Goal: Task Accomplishment & Management: Use online tool/utility

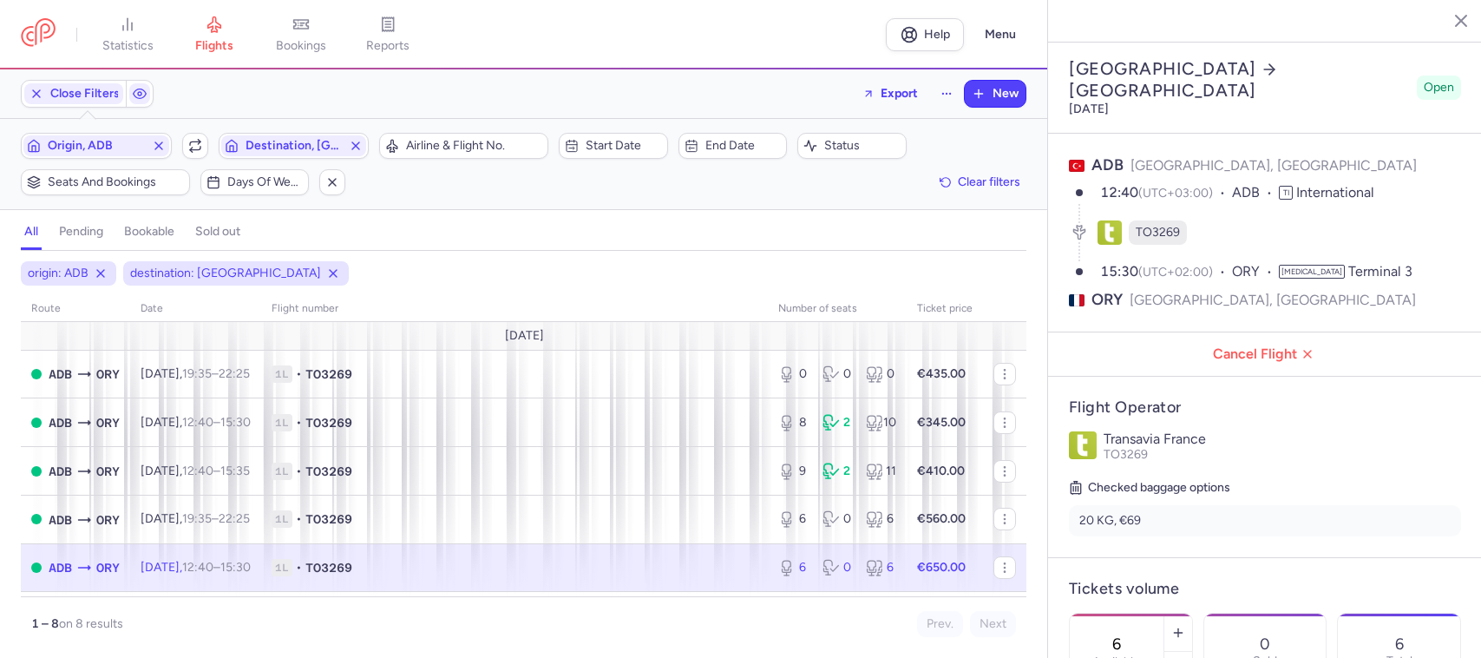
select select "days"
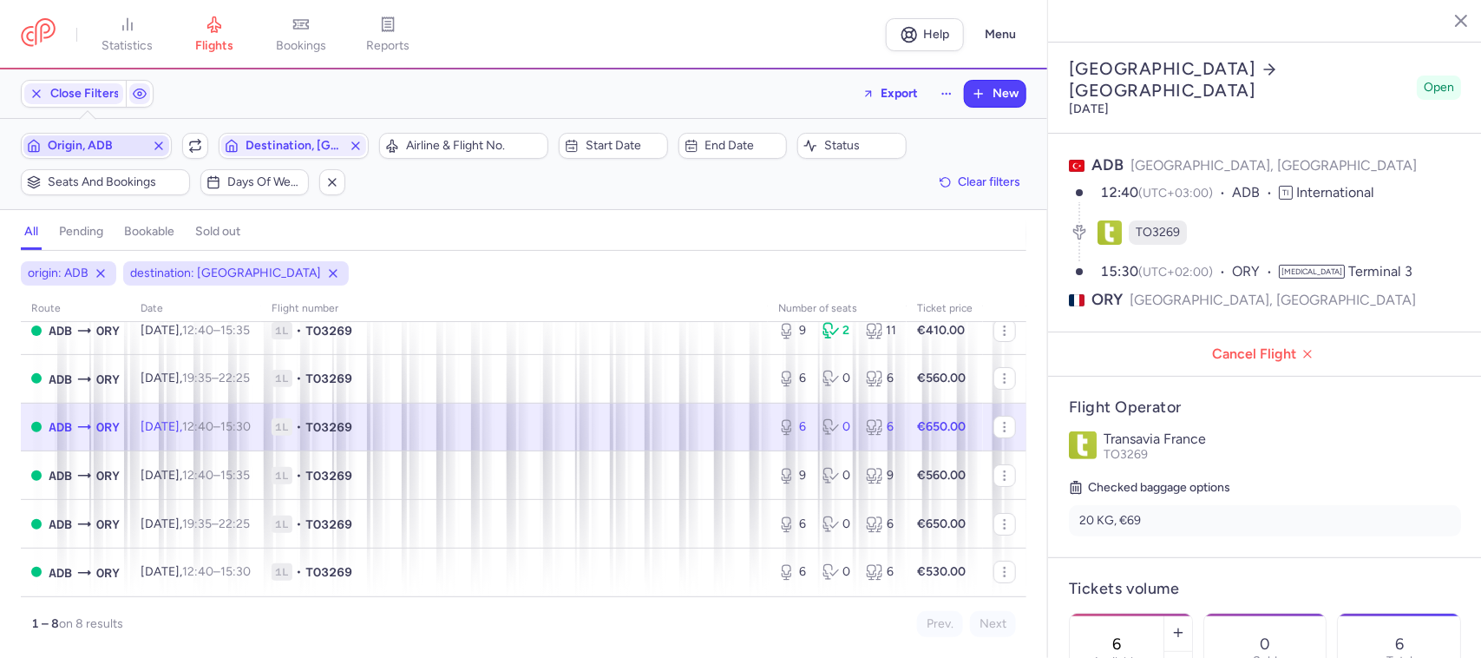
click at [122, 152] on span "Origin, ADB" at bounding box center [96, 146] width 97 height 14
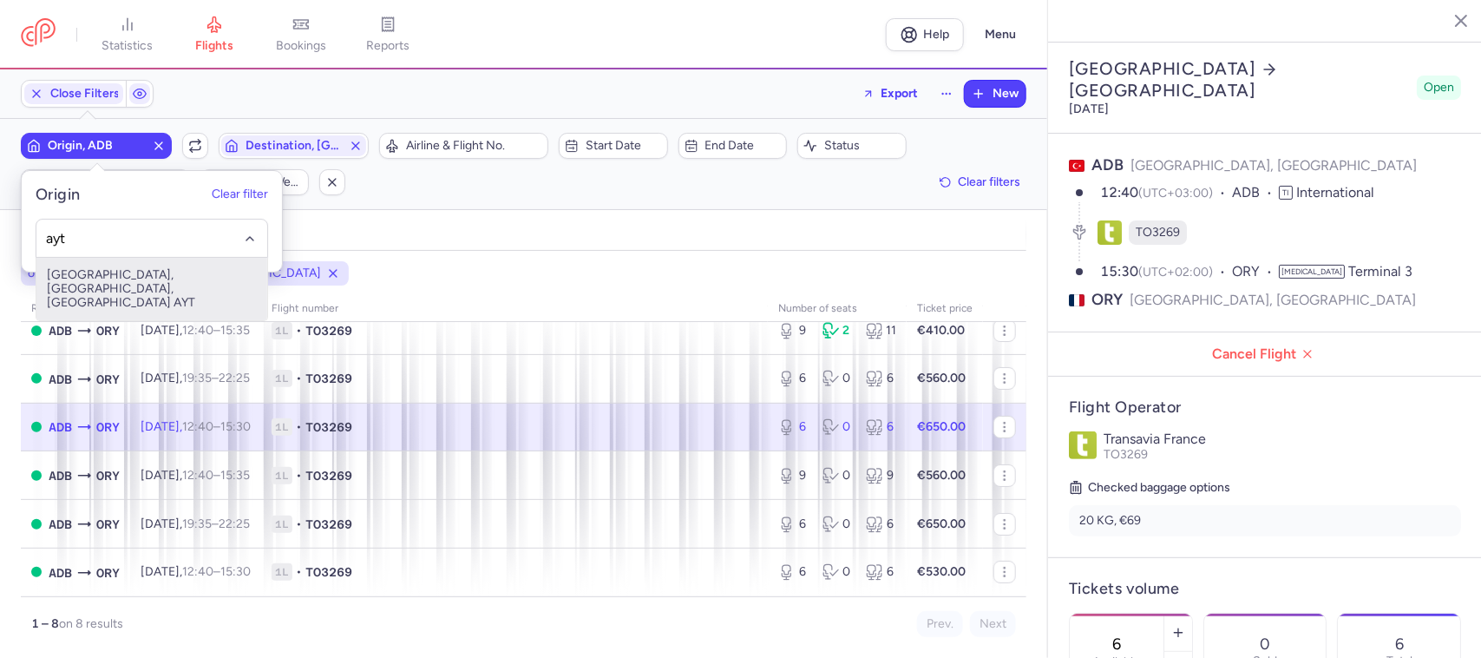
click at [163, 273] on span "[GEOGRAPHIC_DATA], [GEOGRAPHIC_DATA], [GEOGRAPHIC_DATA] AYT" at bounding box center [151, 289] width 231 height 62
type input "ayt"
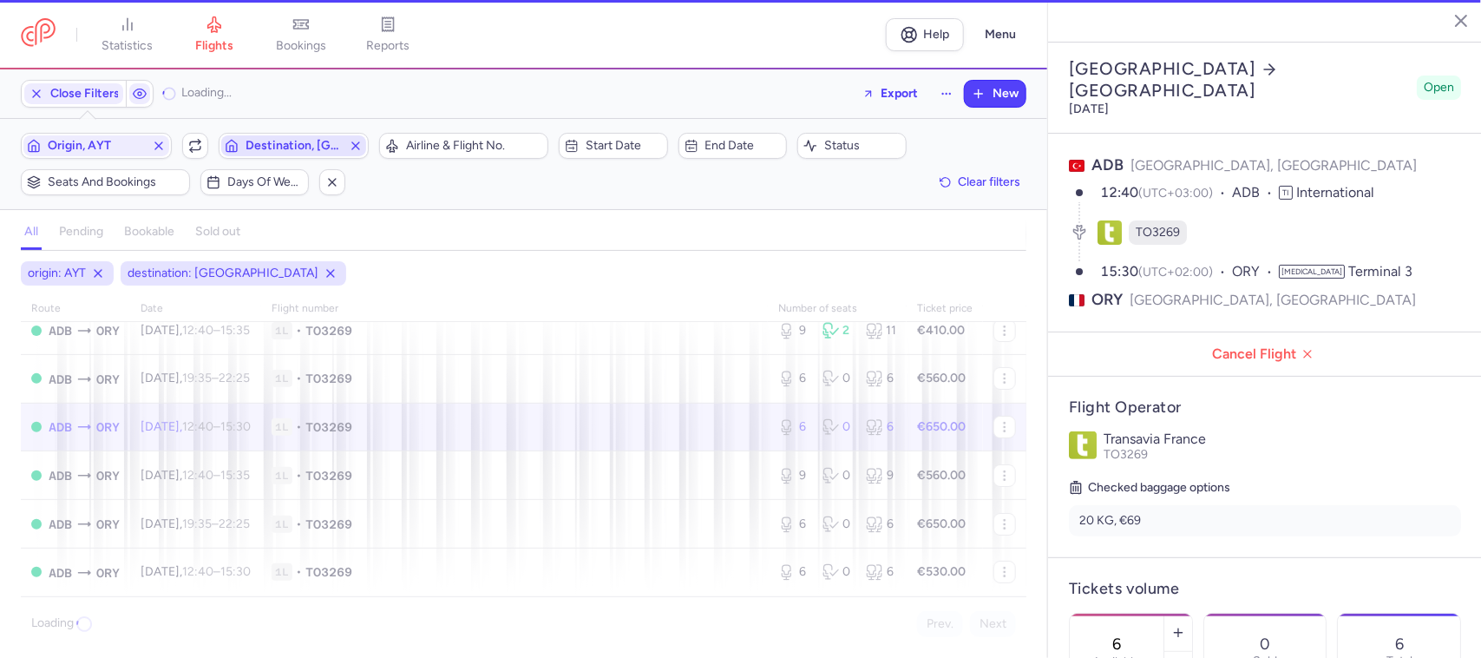
click at [289, 146] on span "Destination, [GEOGRAPHIC_DATA]" at bounding box center [294, 146] width 97 height 14
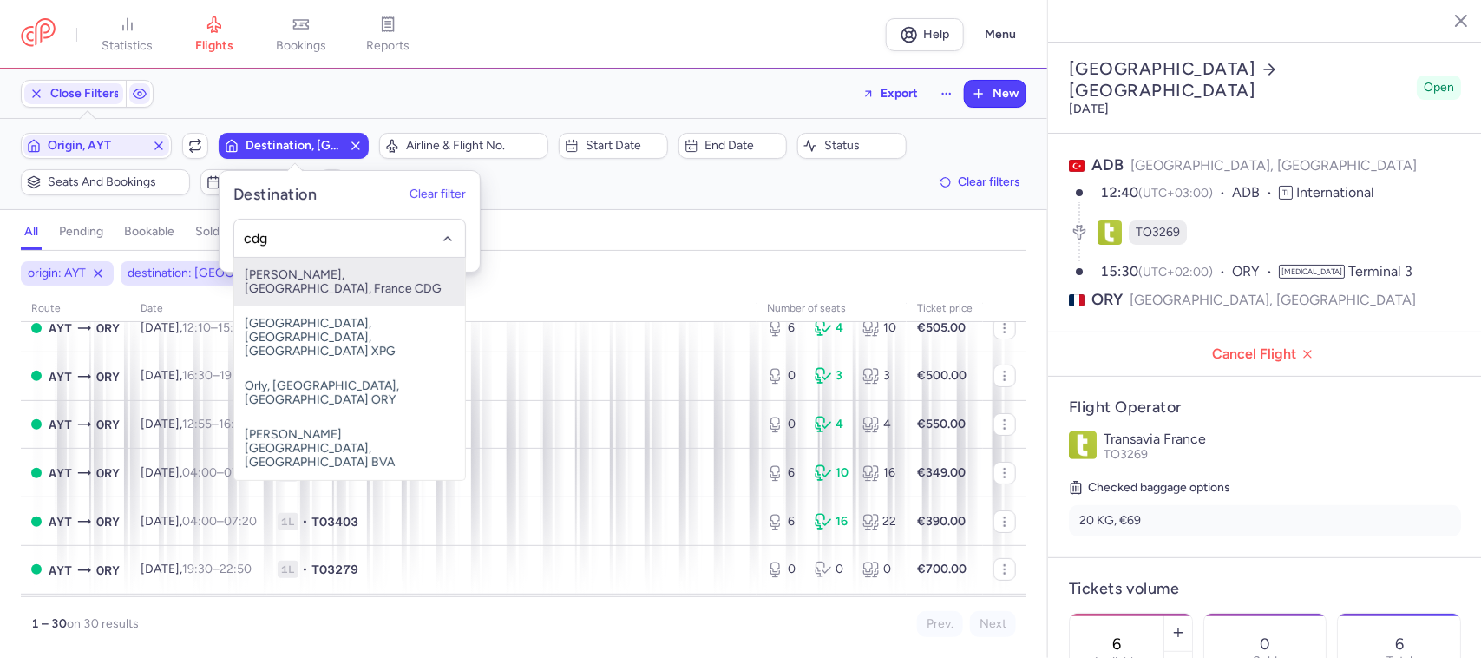
click at [319, 280] on span "[PERSON_NAME], [GEOGRAPHIC_DATA], France CDG" at bounding box center [349, 282] width 231 height 49
type input "cdg"
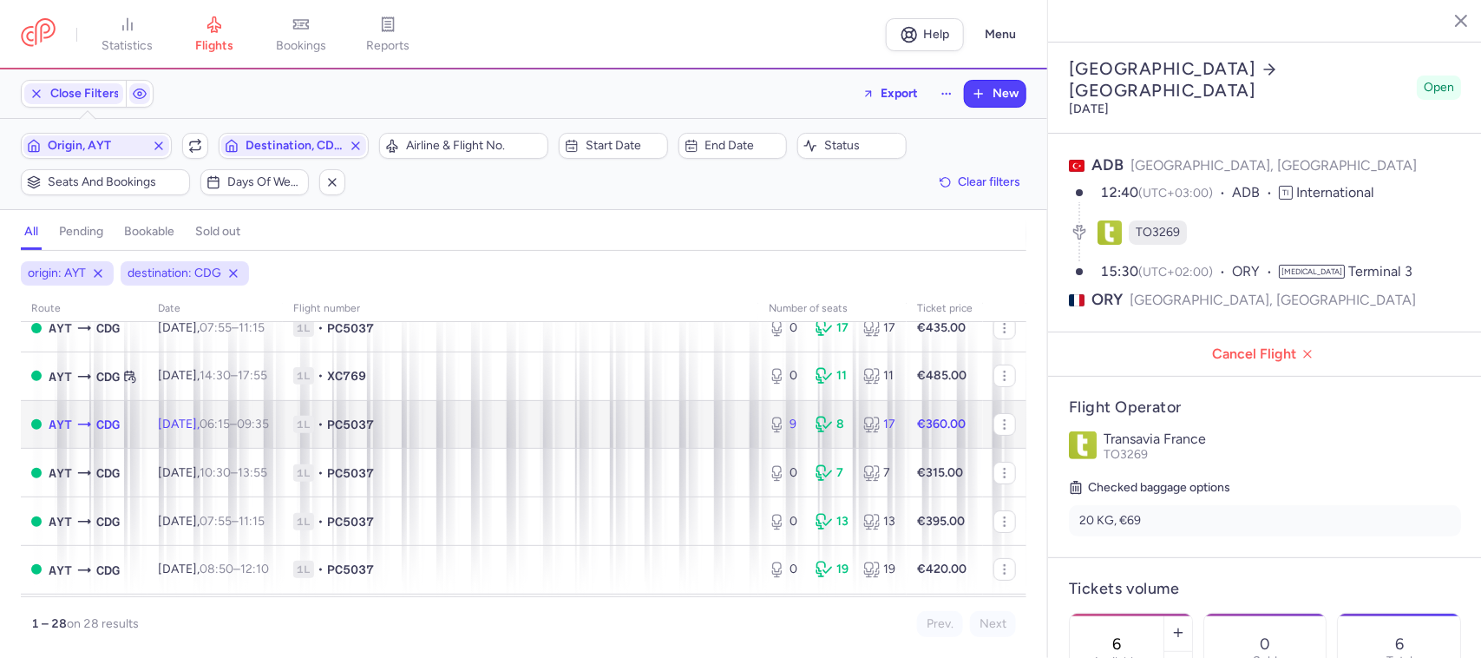
click at [283, 413] on td "[DATE] 06:15 – 09:35 +0" at bounding box center [214, 424] width 135 height 49
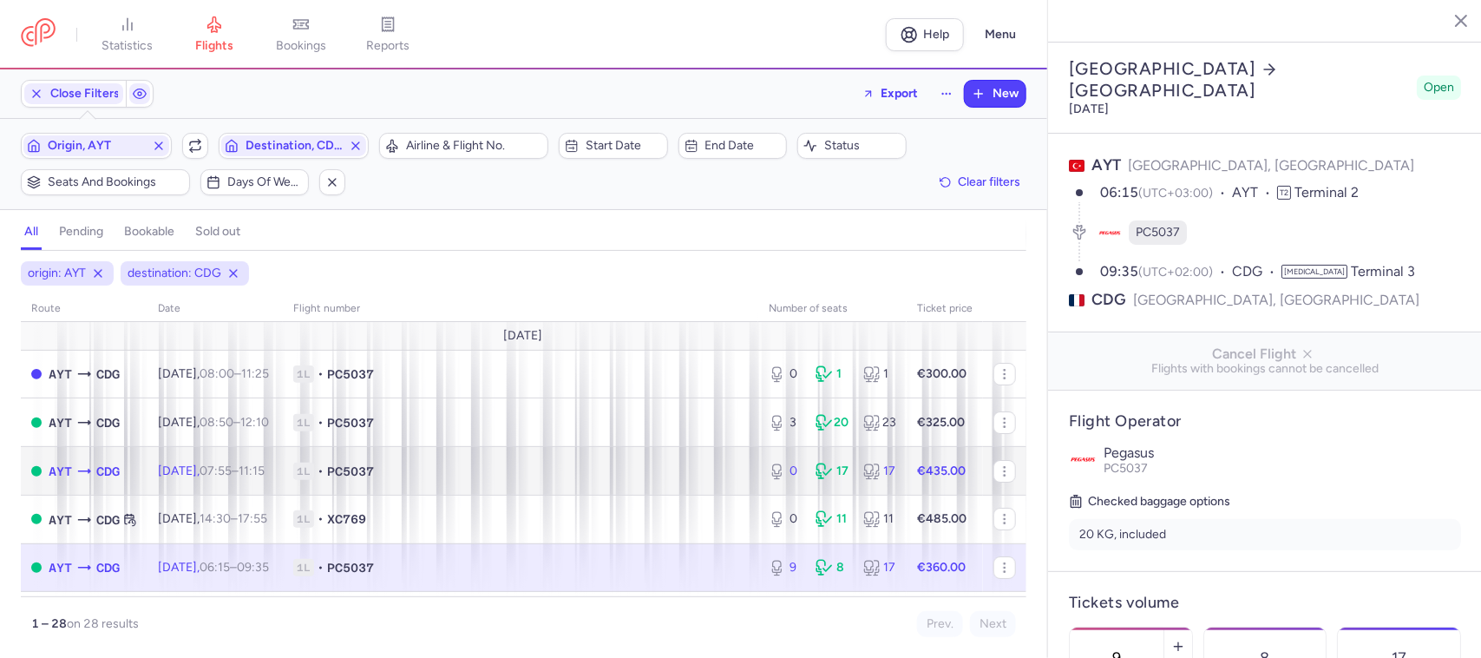
click at [423, 480] on span "1L • PC5037" at bounding box center [520, 470] width 455 height 17
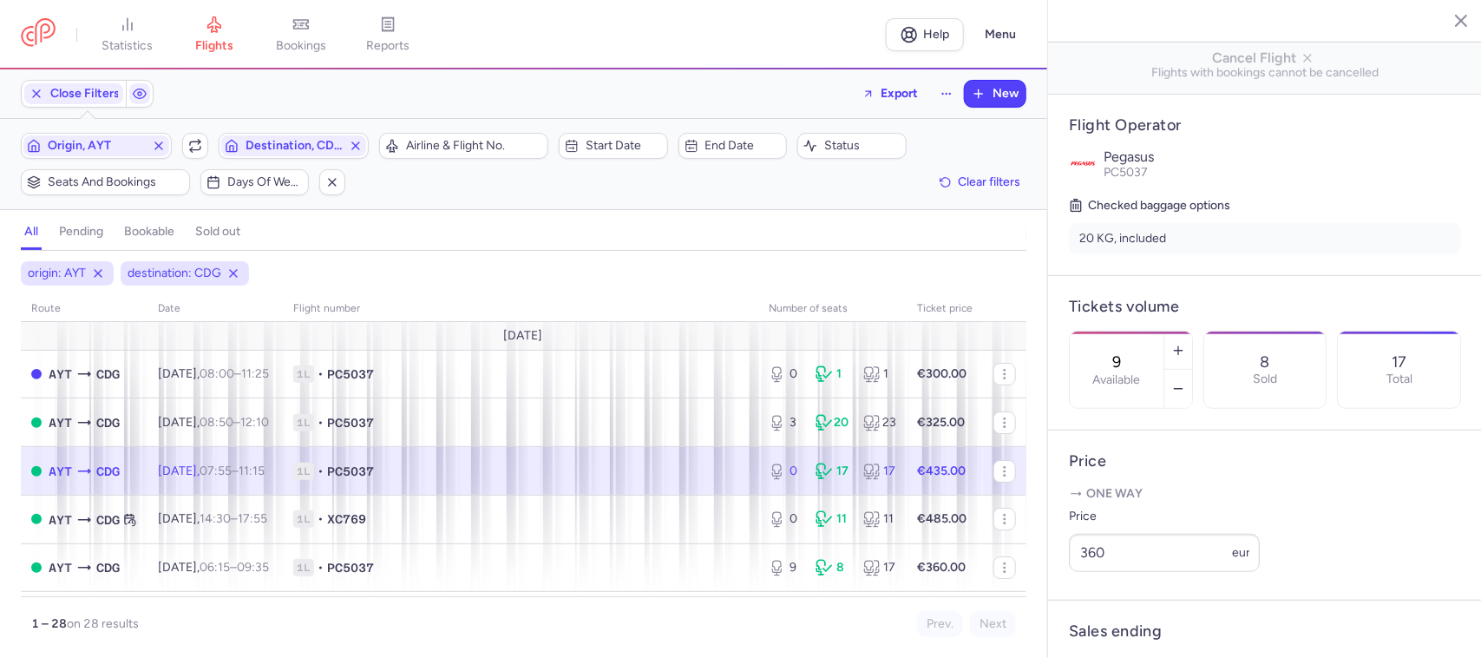
scroll to position [325, 0]
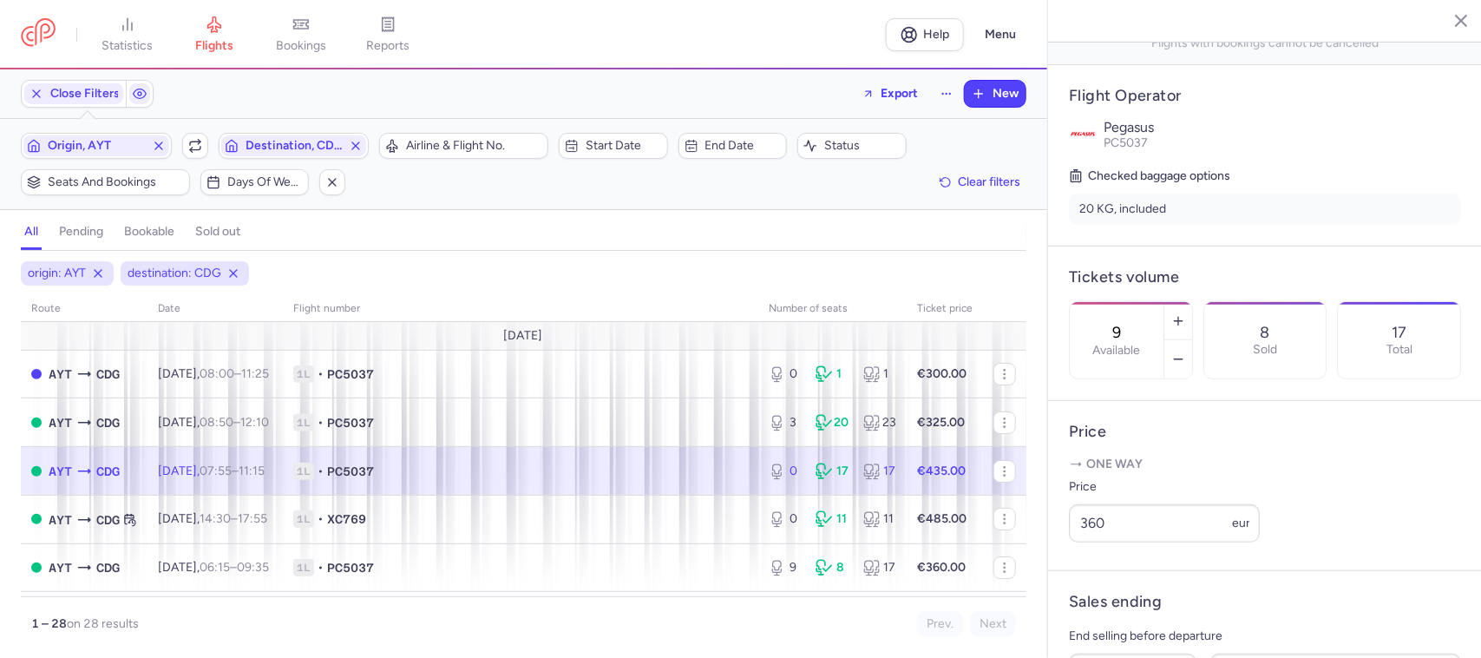
type input "0"
click at [699, 479] on span "1L • PC5037" at bounding box center [520, 470] width 455 height 17
drag, startPoint x: 1108, startPoint y: 553, endPoint x: 1046, endPoint y: 553, distance: 61.6
click at [1046, 553] on div "statistics flights bookings reports Help Menu Close Filters Export New Filters …" at bounding box center [740, 329] width 1481 height 658
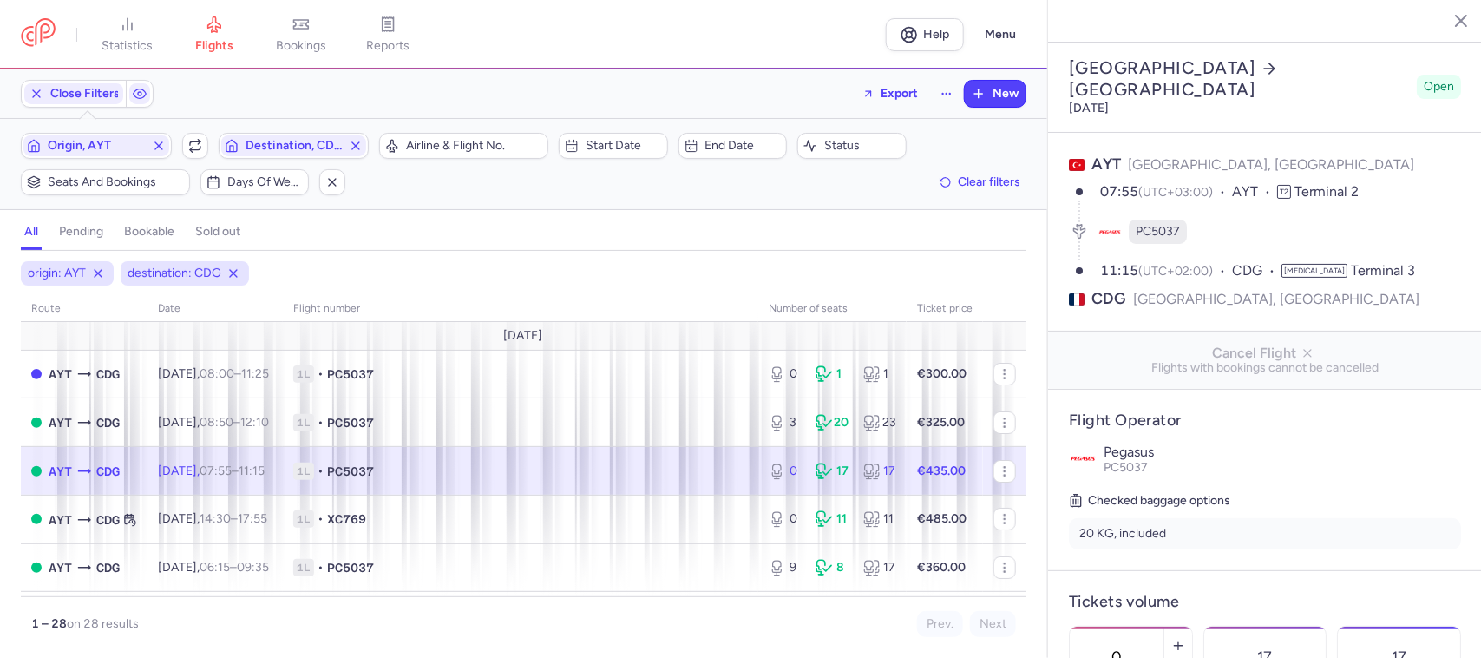
scroll to position [0, 0]
click at [907, 462] on td "1L • PC5037" at bounding box center [945, 471] width 76 height 49
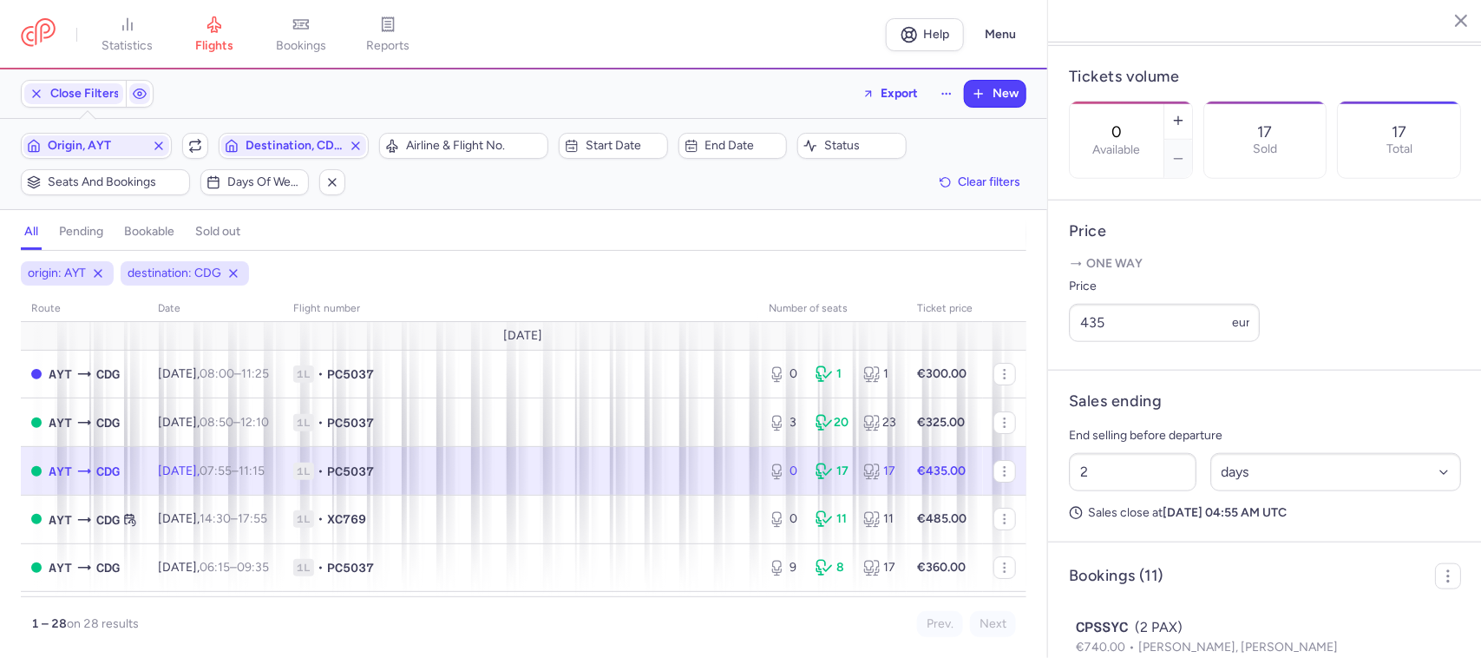
scroll to position [542, 0]
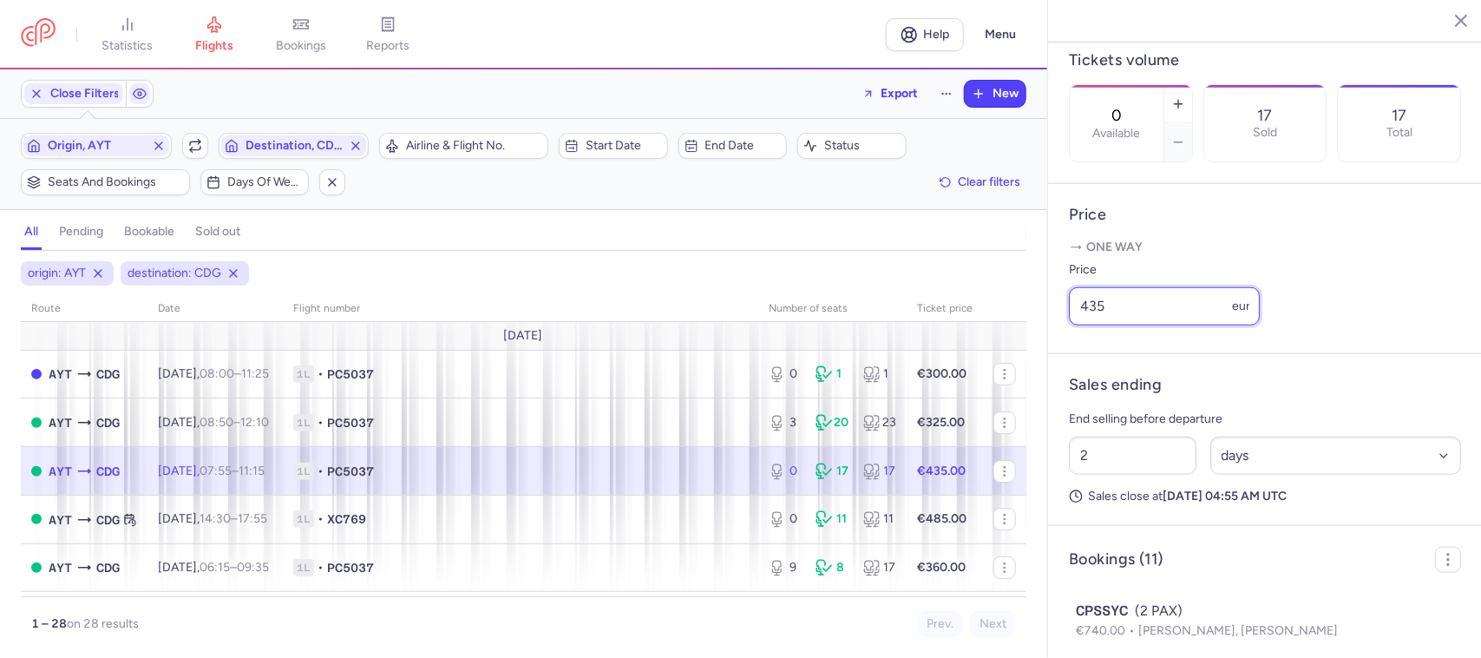
drag, startPoint x: 1111, startPoint y: 340, endPoint x: 1082, endPoint y: 340, distance: 28.6
click at [1082, 325] on input "435" at bounding box center [1164, 306] width 191 height 38
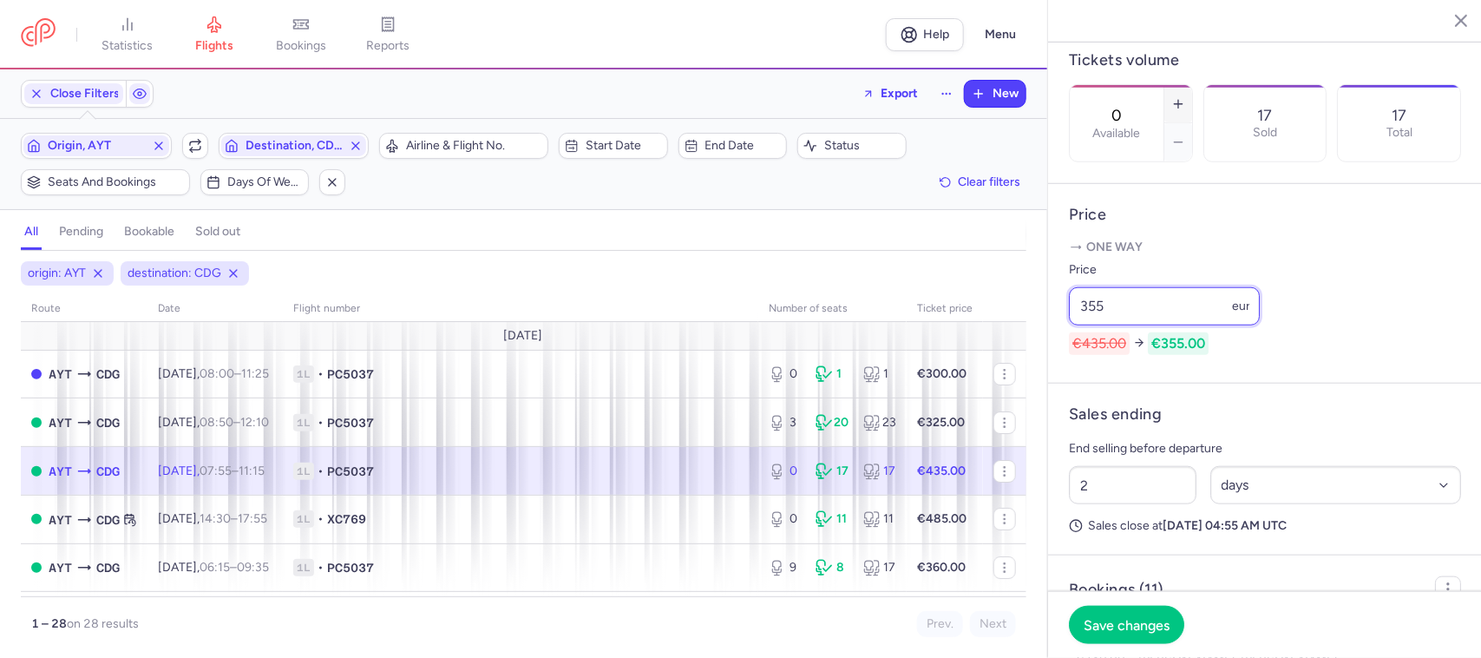
type input "355"
click at [1192, 85] on button "button" at bounding box center [1178, 104] width 28 height 38
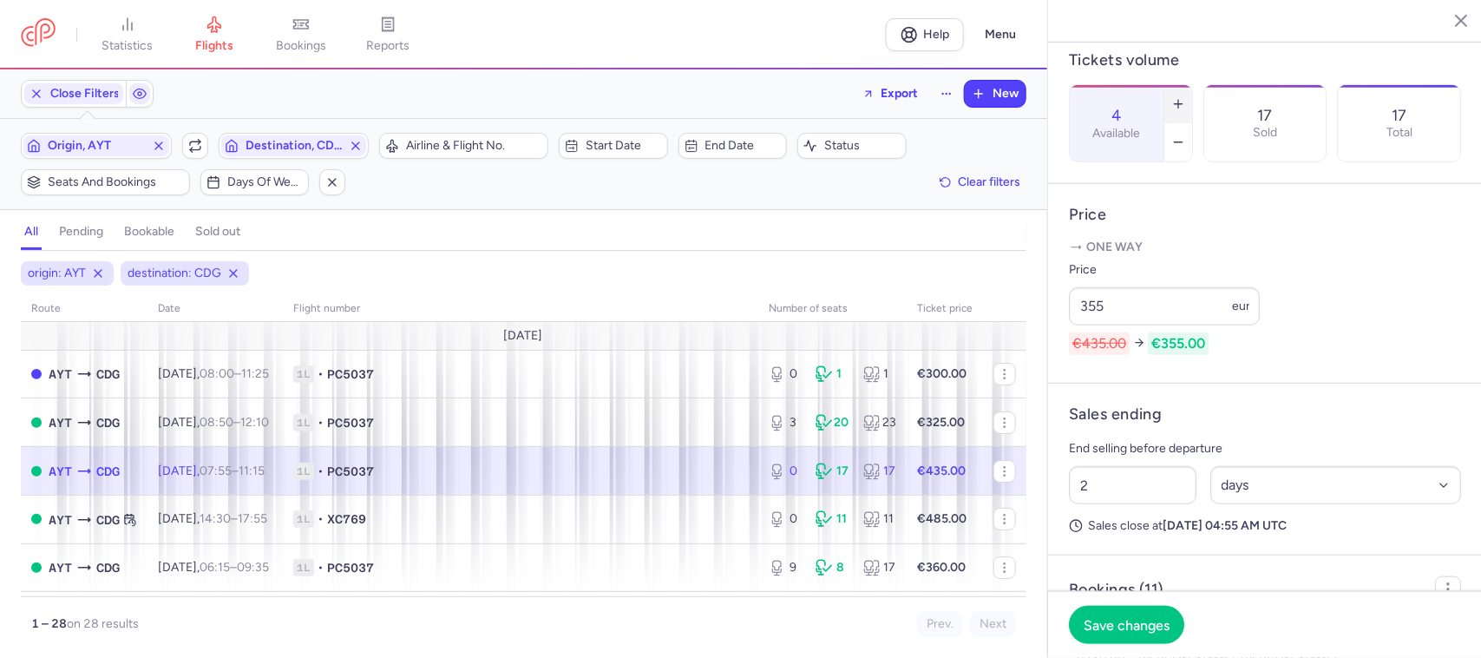
click at [1192, 85] on button "button" at bounding box center [1178, 104] width 28 height 38
click at [1157, 619] on span "Save changes" at bounding box center [1127, 624] width 86 height 16
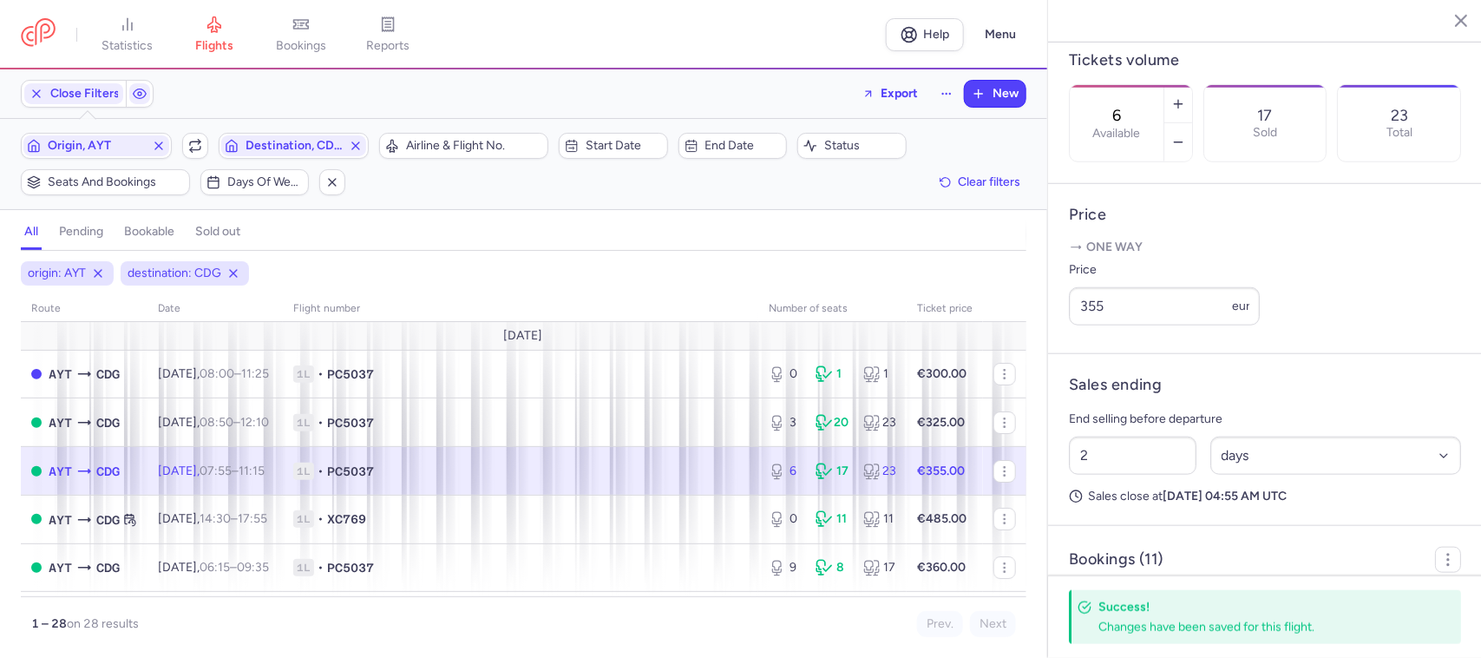
click at [710, 467] on span "1L • PC5037" at bounding box center [520, 470] width 455 height 17
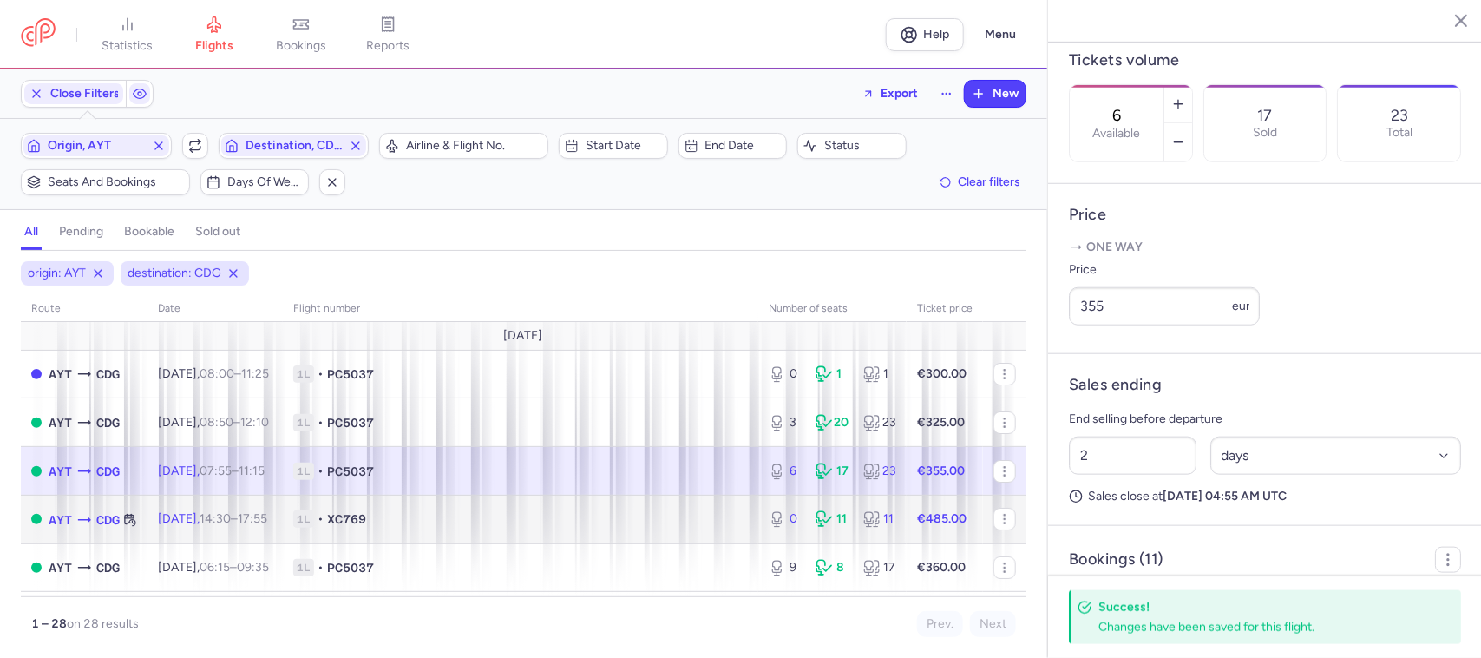
click at [710, 512] on span "1L • XC769" at bounding box center [520, 518] width 455 height 17
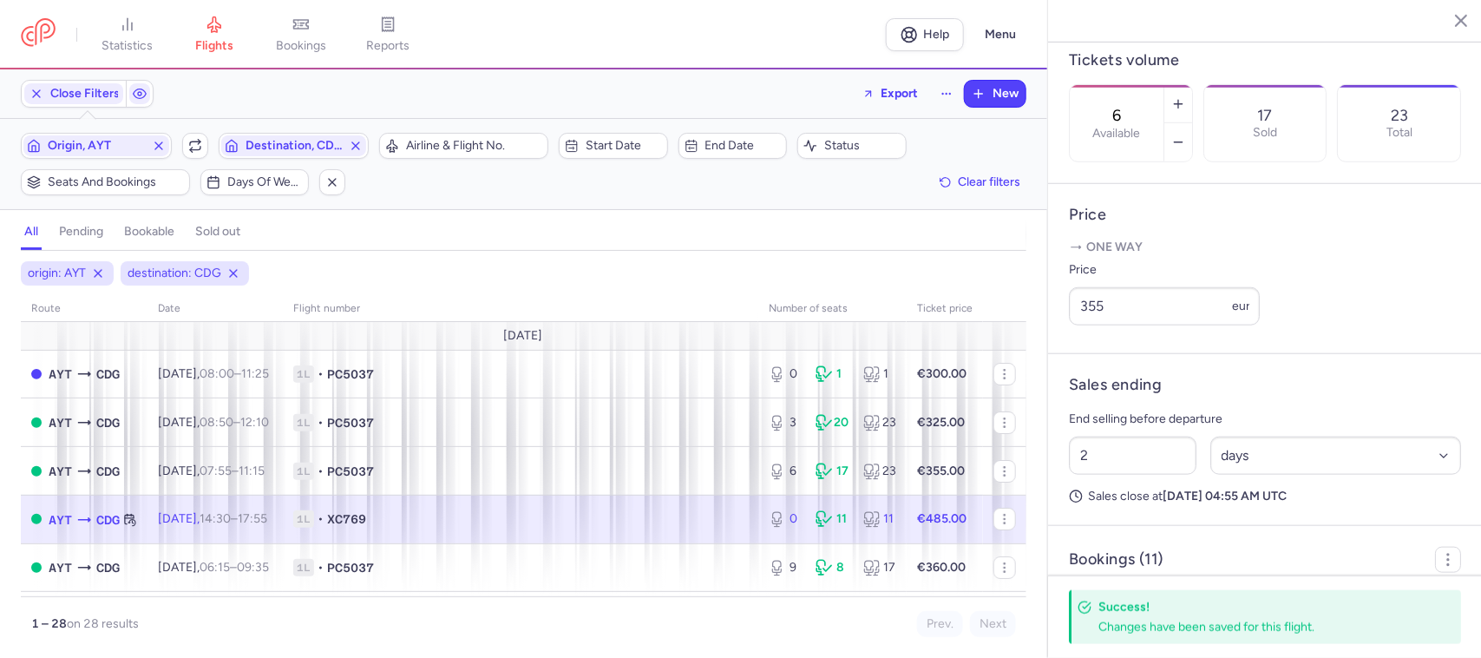
type input "0"
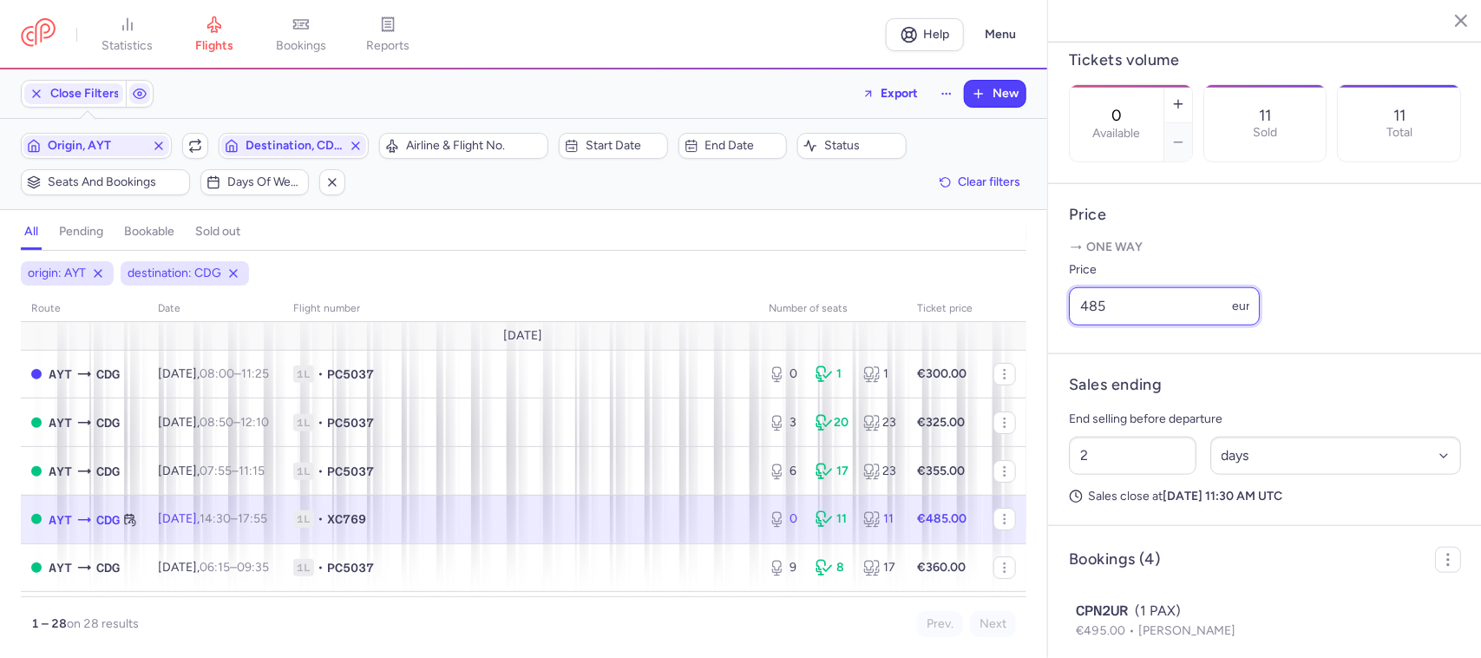
drag, startPoint x: 1120, startPoint y: 330, endPoint x: 1042, endPoint y: 334, distance: 78.2
click at [1042, 334] on div "statistics flights bookings reports Help Menu Close Filters Export New Filters …" at bounding box center [740, 329] width 1481 height 658
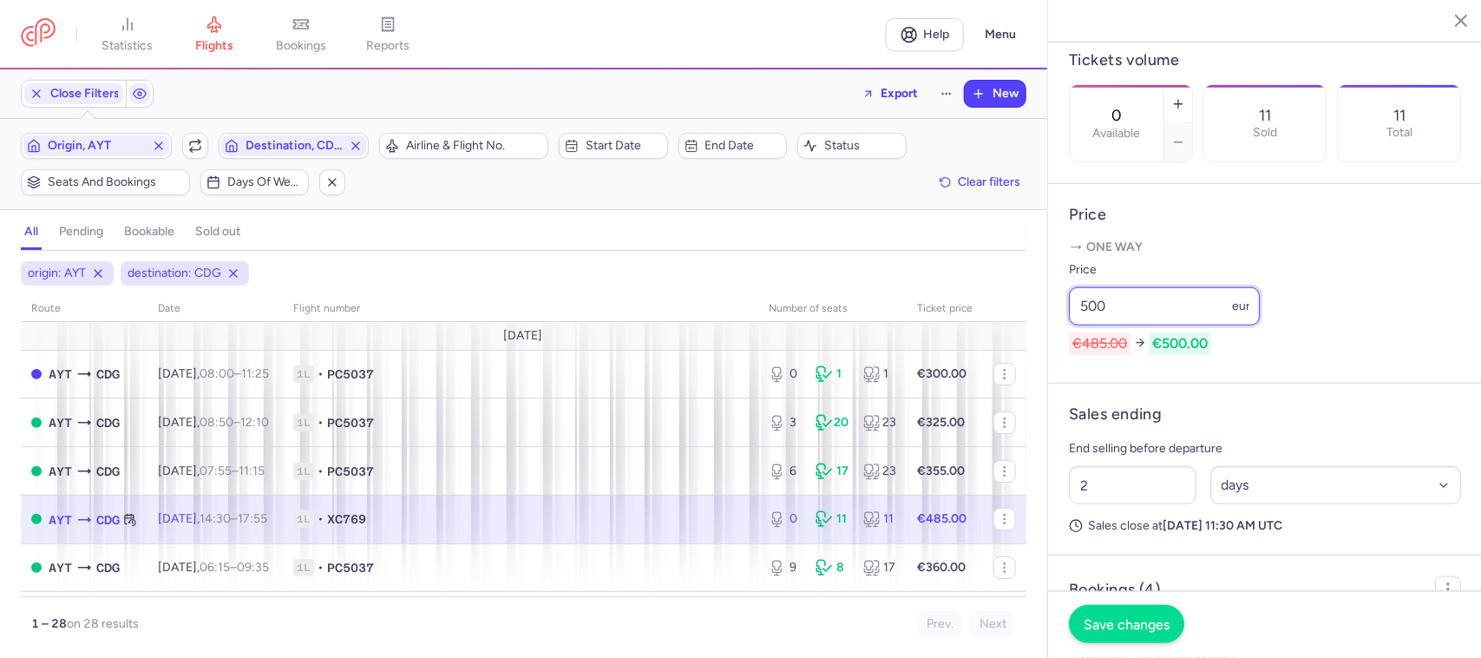
type input "500"
click at [1120, 613] on button "Save changes" at bounding box center [1126, 624] width 115 height 38
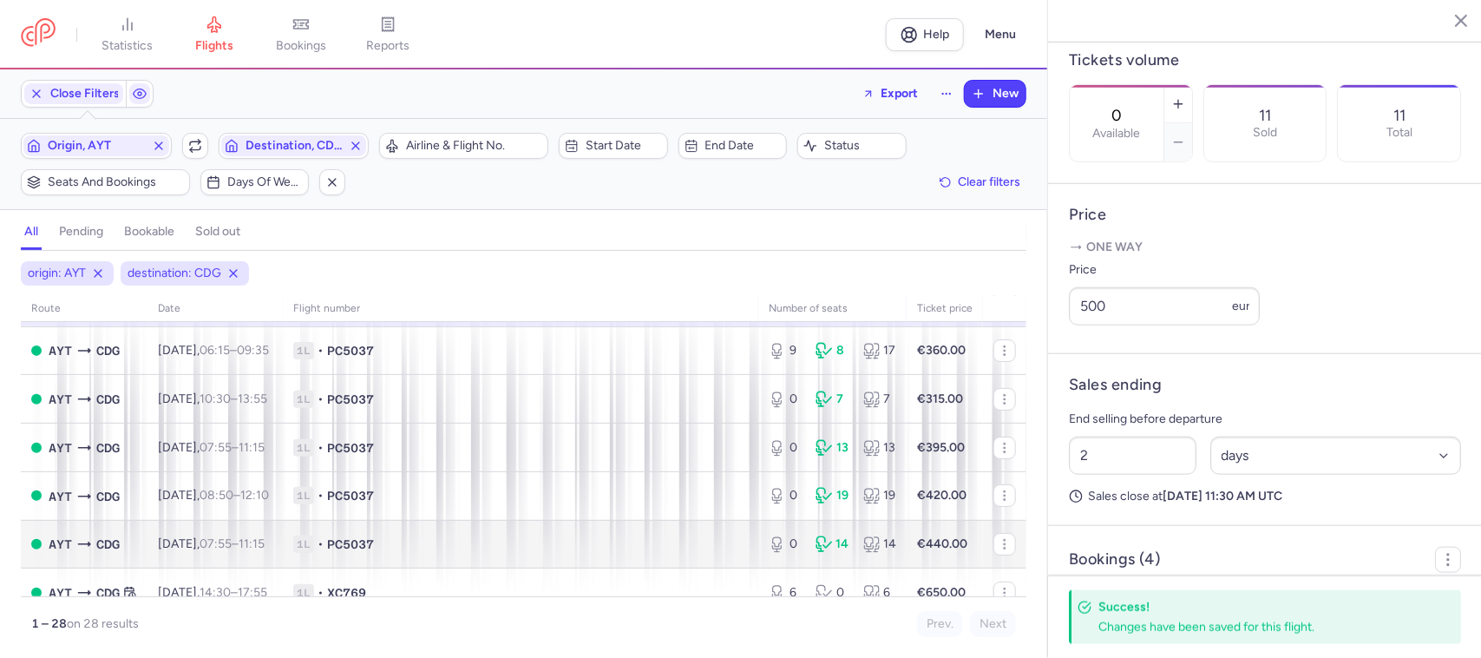
scroll to position [108, 0]
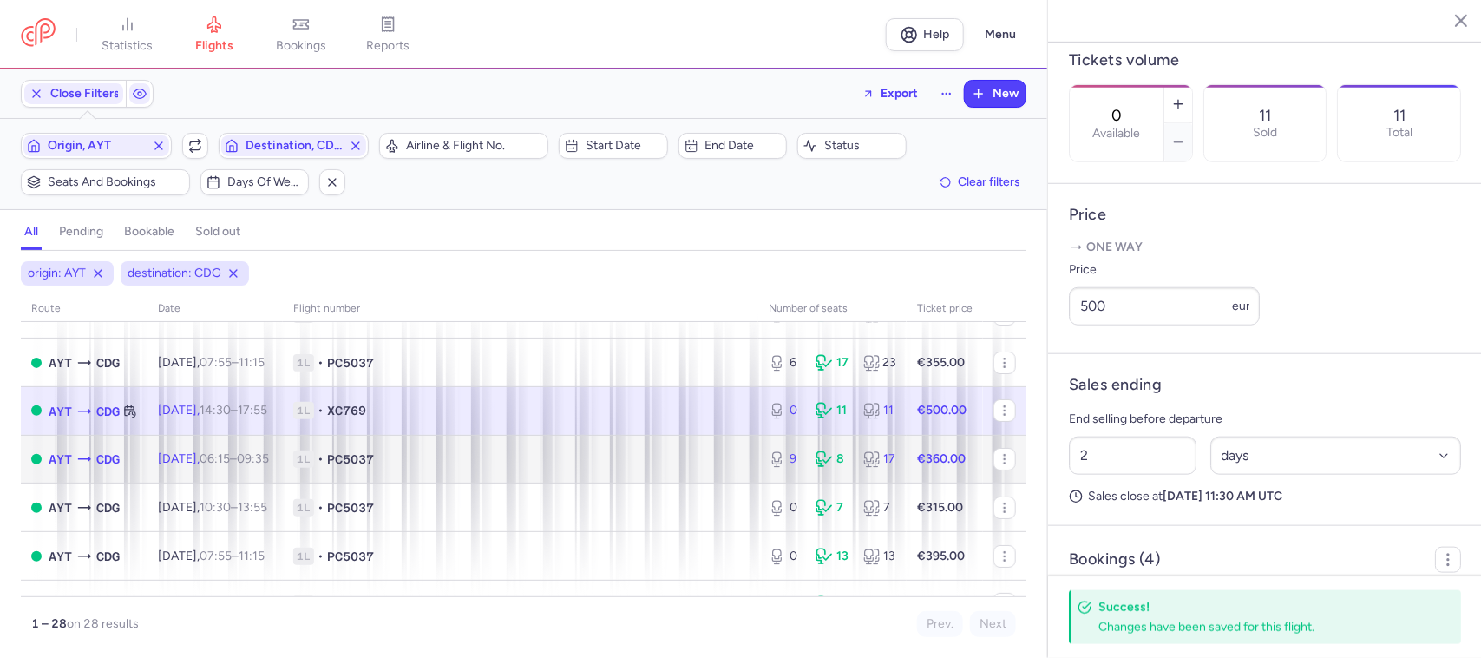
click at [633, 451] on td "1L • PC5037" at bounding box center [520, 459] width 475 height 49
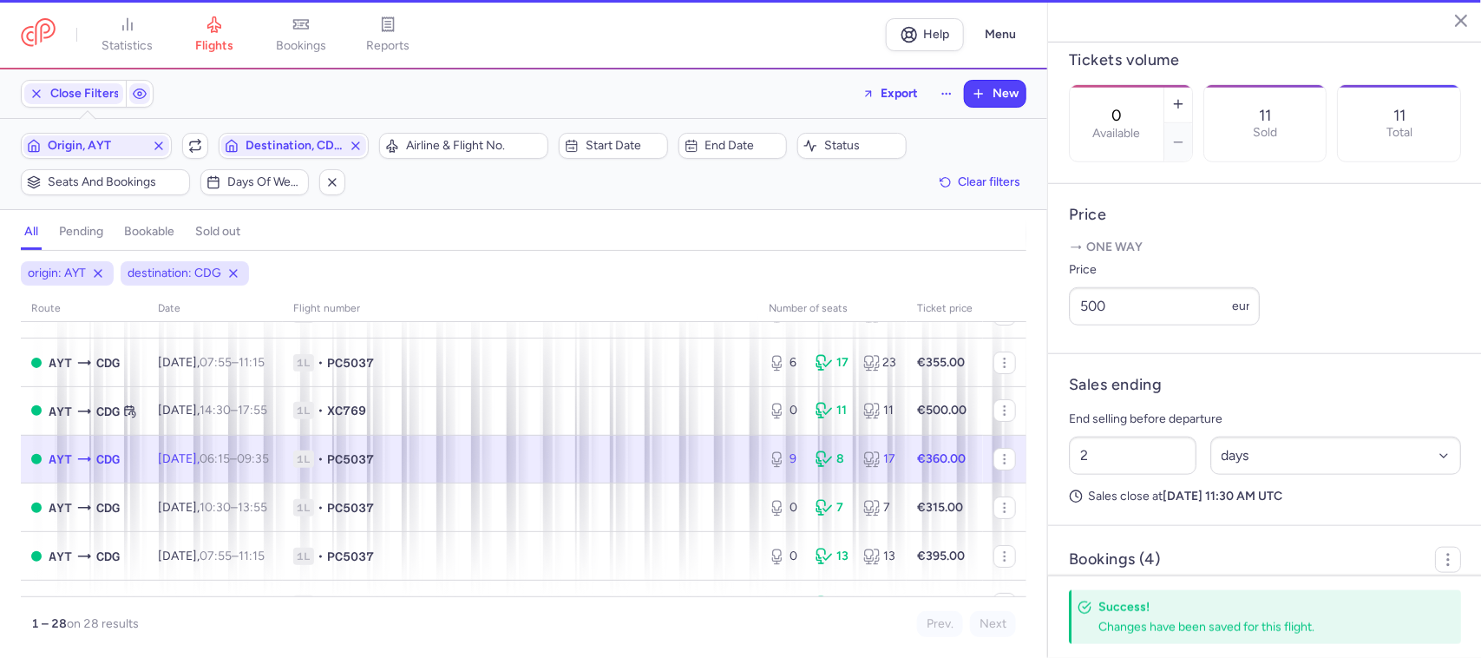
type input "9"
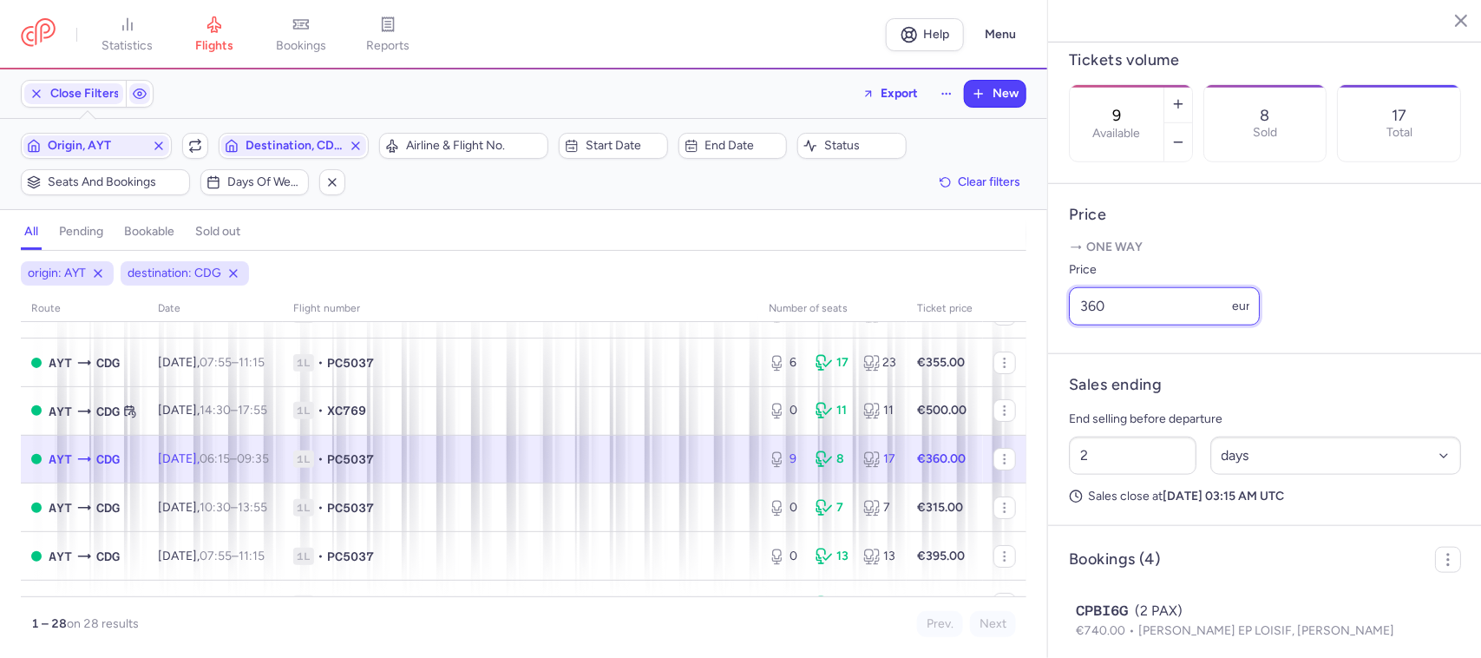
drag, startPoint x: 1104, startPoint y: 332, endPoint x: 1064, endPoint y: 334, distance: 39.9
click at [1064, 334] on article "Price One way Price 360 eur" at bounding box center [1265, 269] width 434 height 170
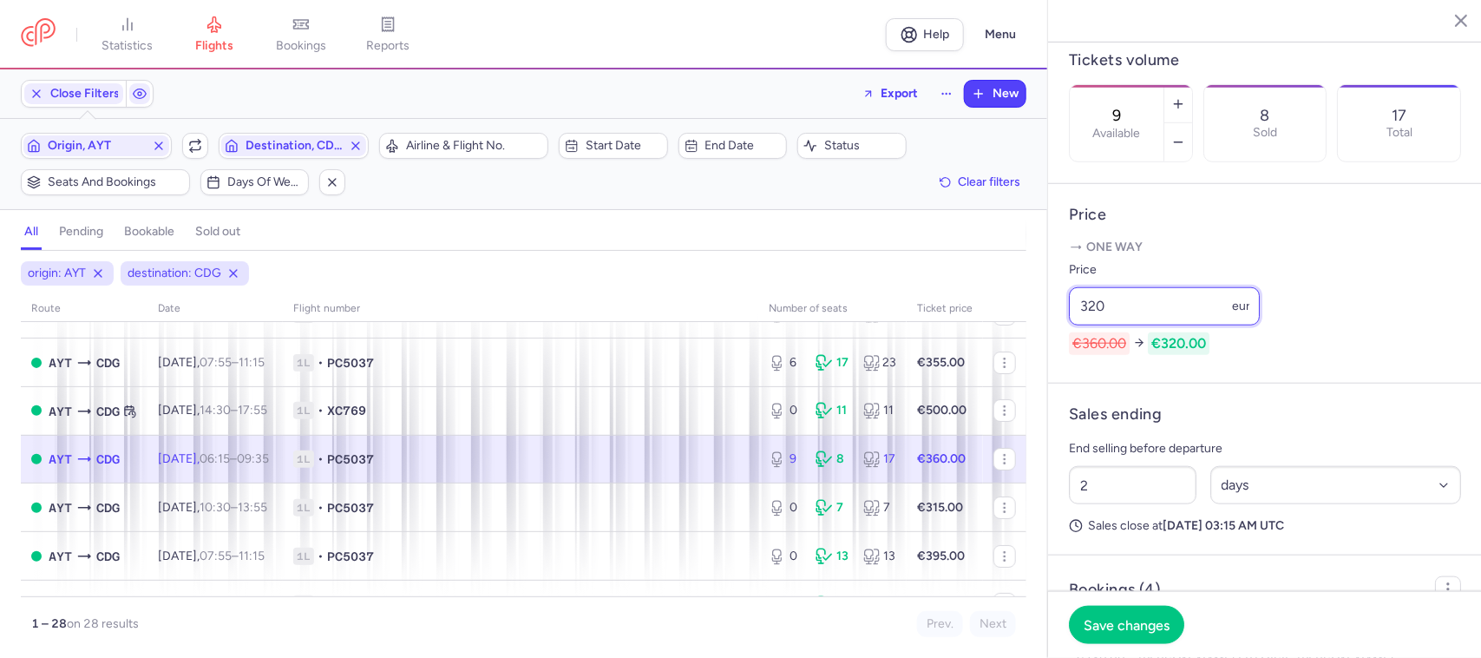
click at [1098, 325] on input "320" at bounding box center [1164, 306] width 191 height 38
type input "325"
drag, startPoint x: 1117, startPoint y: 613, endPoint x: 1116, endPoint y: 632, distance: 18.2
click at [1117, 616] on button "Save changes" at bounding box center [1126, 624] width 115 height 38
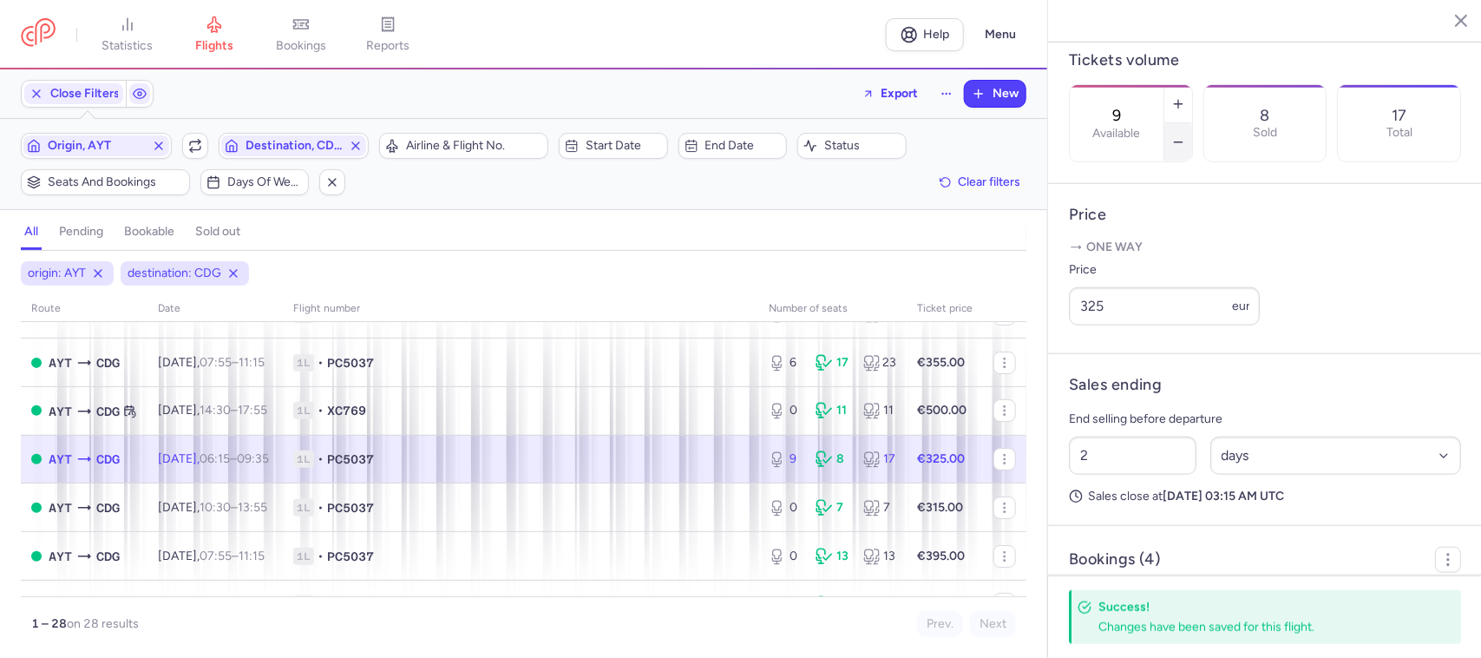
click at [1185, 135] on icon "button" at bounding box center [1178, 142] width 14 height 14
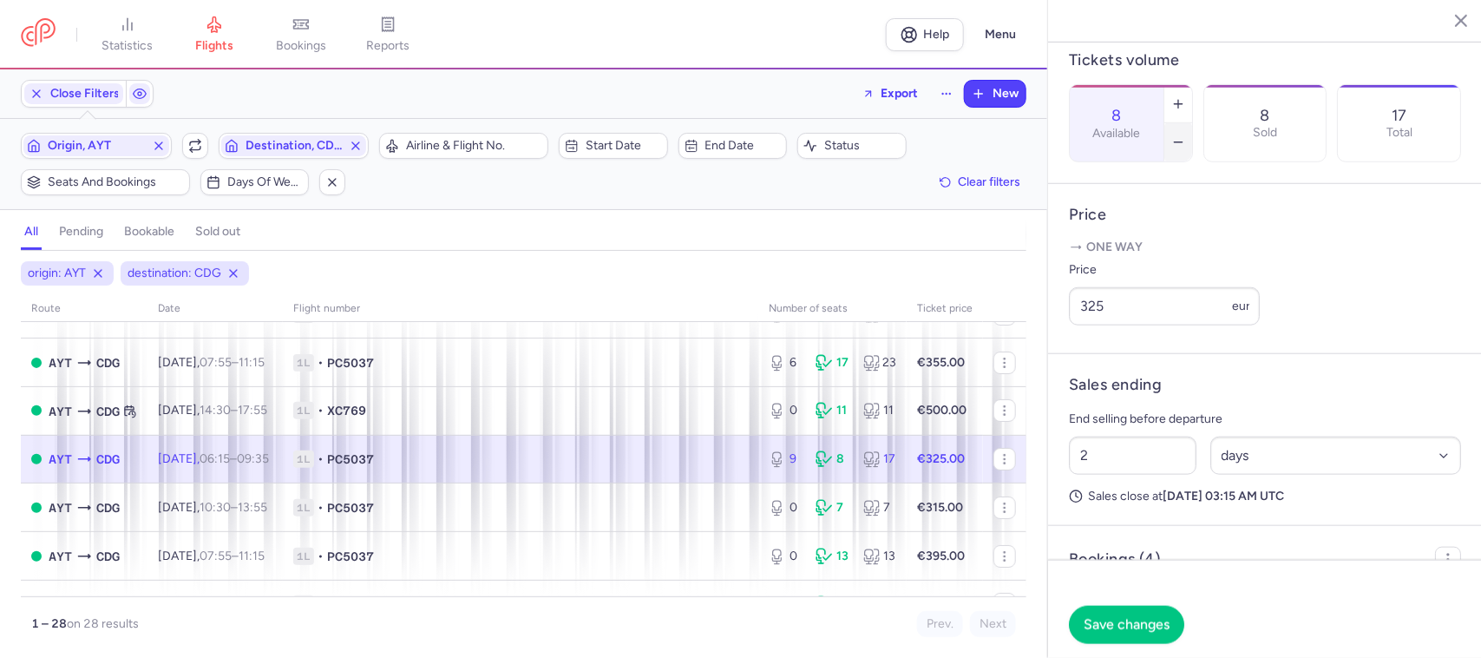
click at [1185, 135] on icon "button" at bounding box center [1178, 142] width 14 height 14
type input "5"
drag, startPoint x: 1156, startPoint y: 341, endPoint x: 1091, endPoint y: 332, distance: 64.8
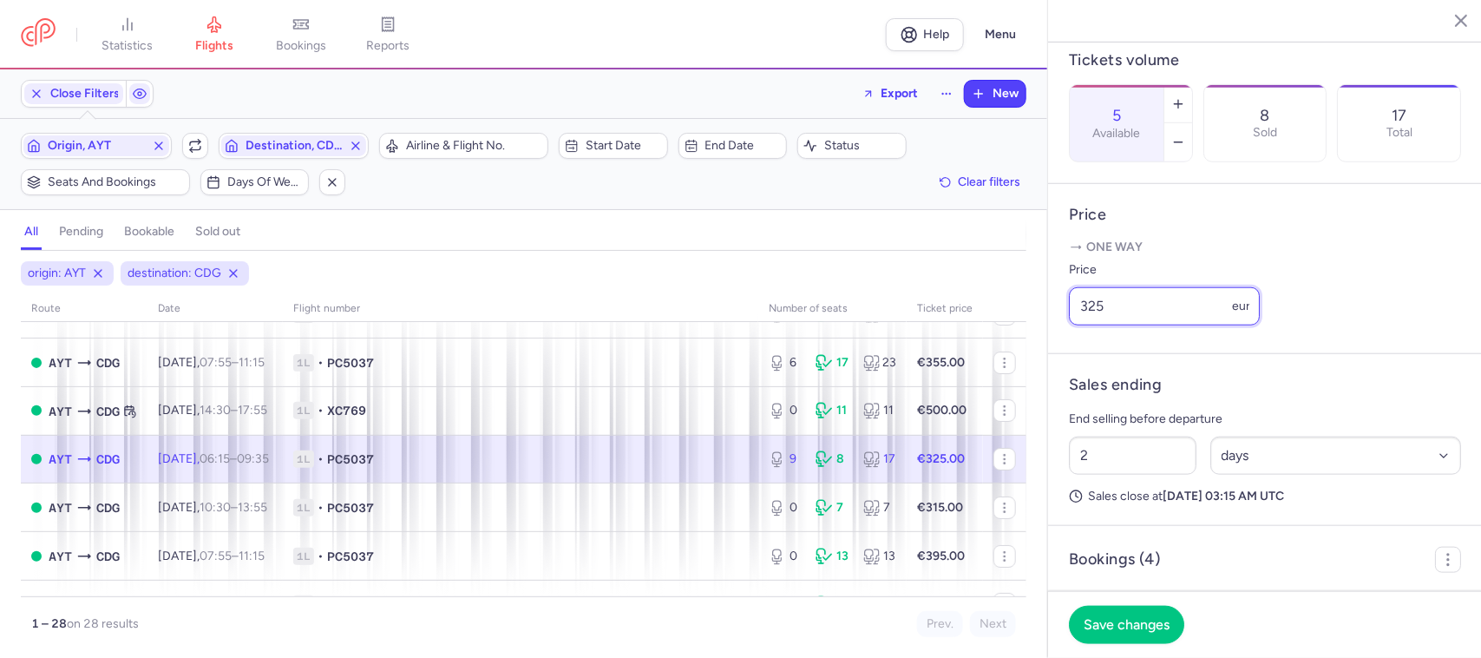
click at [1091, 325] on input "325" at bounding box center [1164, 306] width 191 height 38
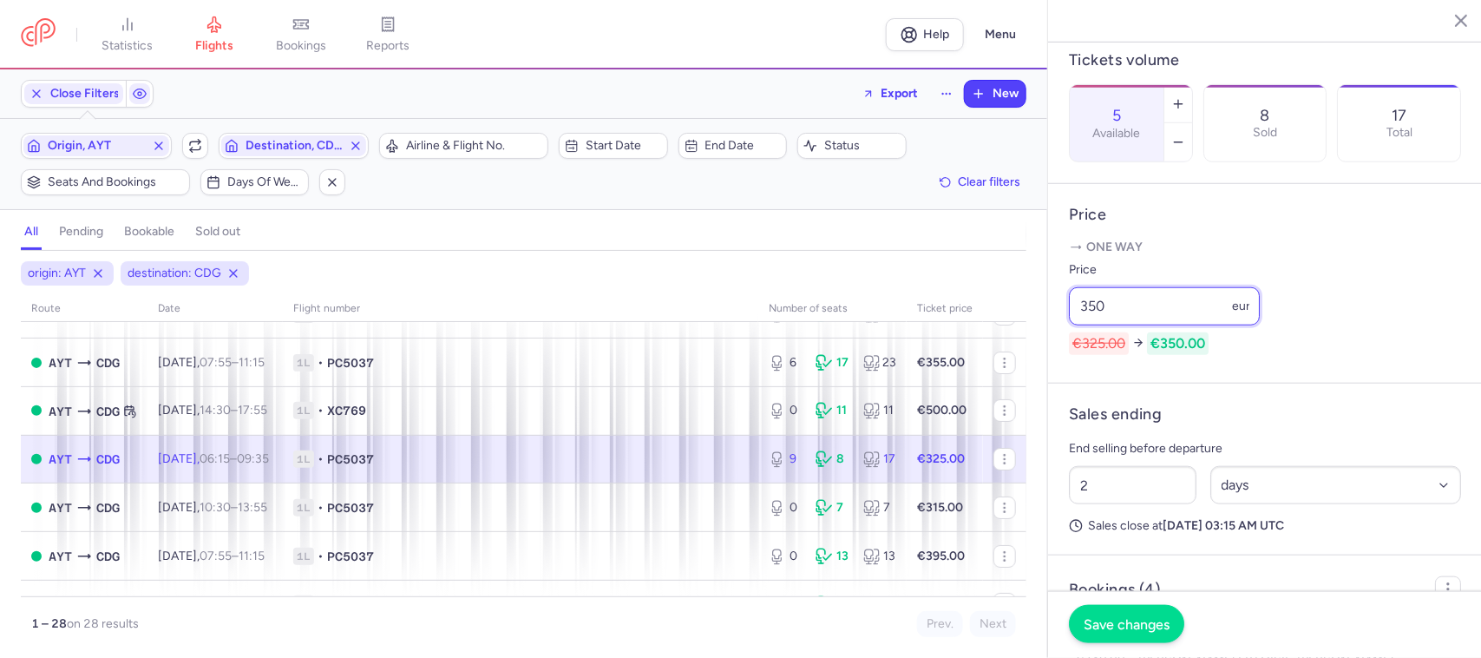
type input "350"
click at [1128, 613] on button "Save changes" at bounding box center [1126, 624] width 115 height 38
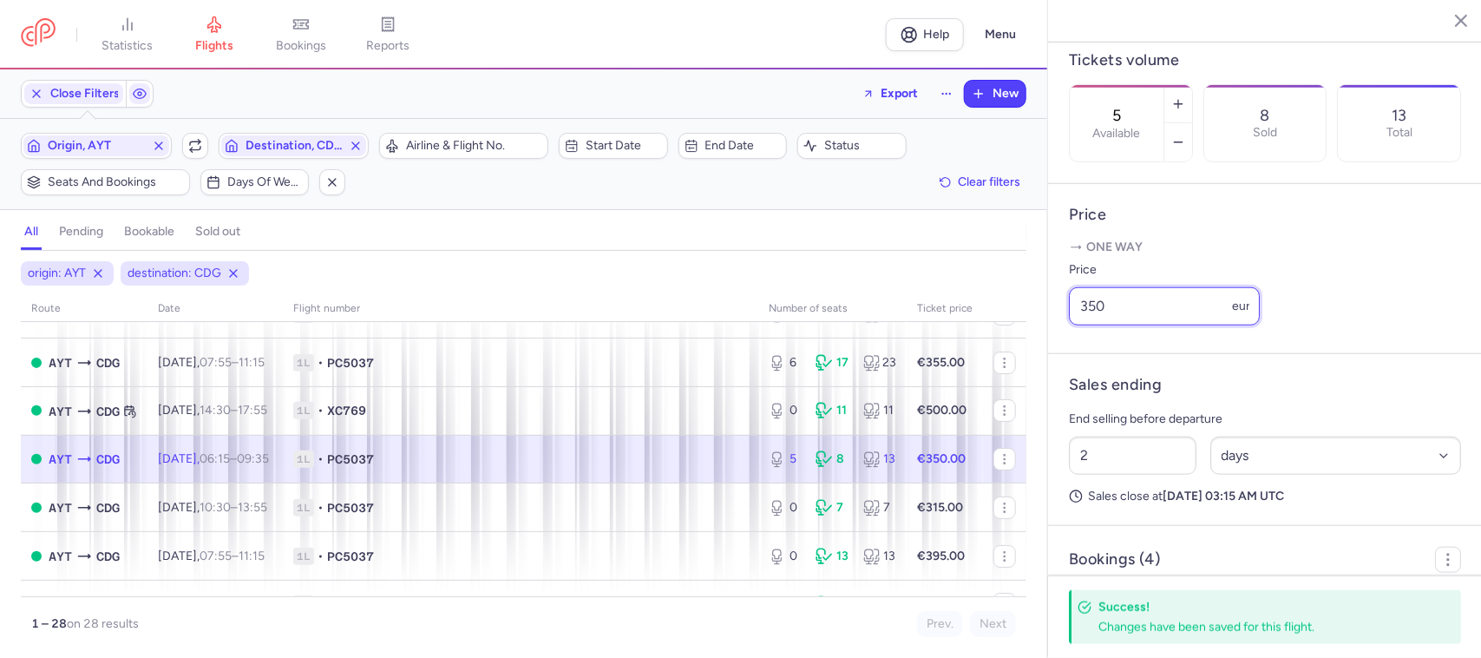
drag, startPoint x: 1113, startPoint y: 334, endPoint x: 1082, endPoint y: 338, distance: 31.5
click at [1082, 325] on input "350" at bounding box center [1164, 306] width 191 height 38
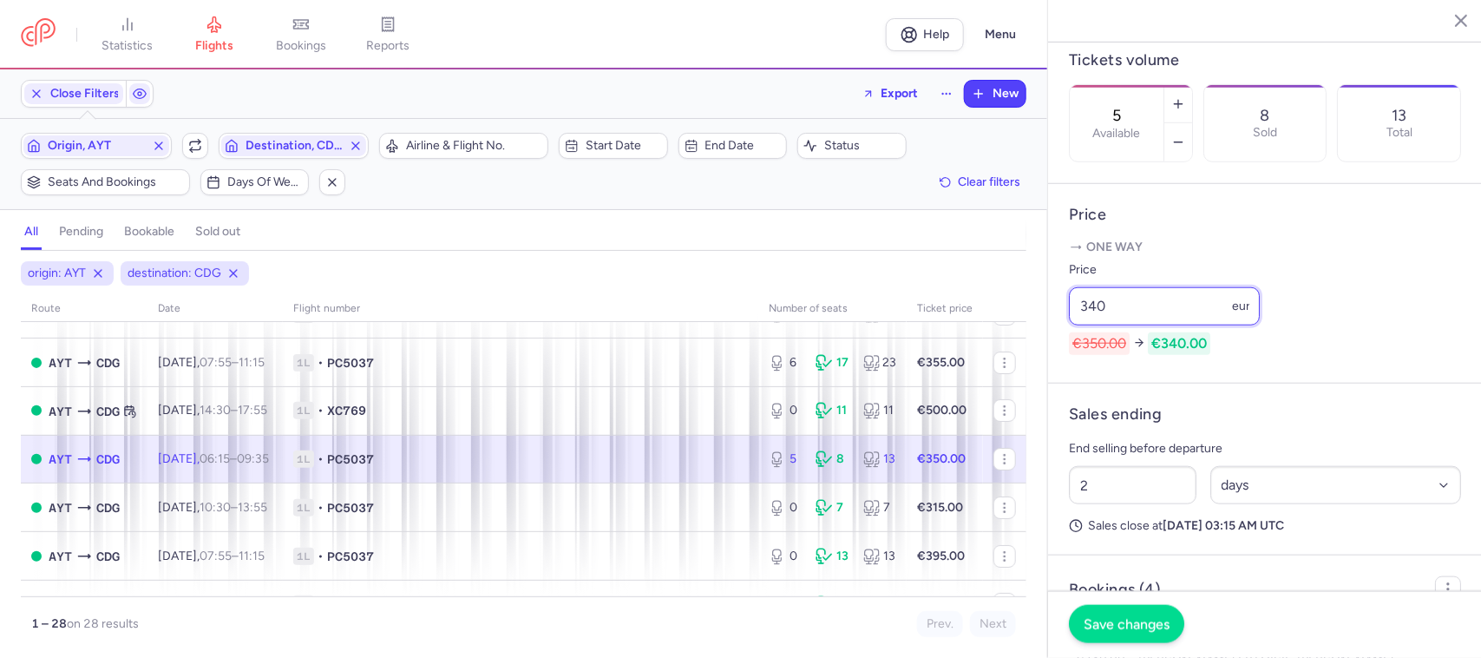
type input "340"
click at [1118, 617] on span "Save changes" at bounding box center [1127, 624] width 86 height 16
click at [725, 456] on span "1L • PC5037" at bounding box center [520, 458] width 455 height 17
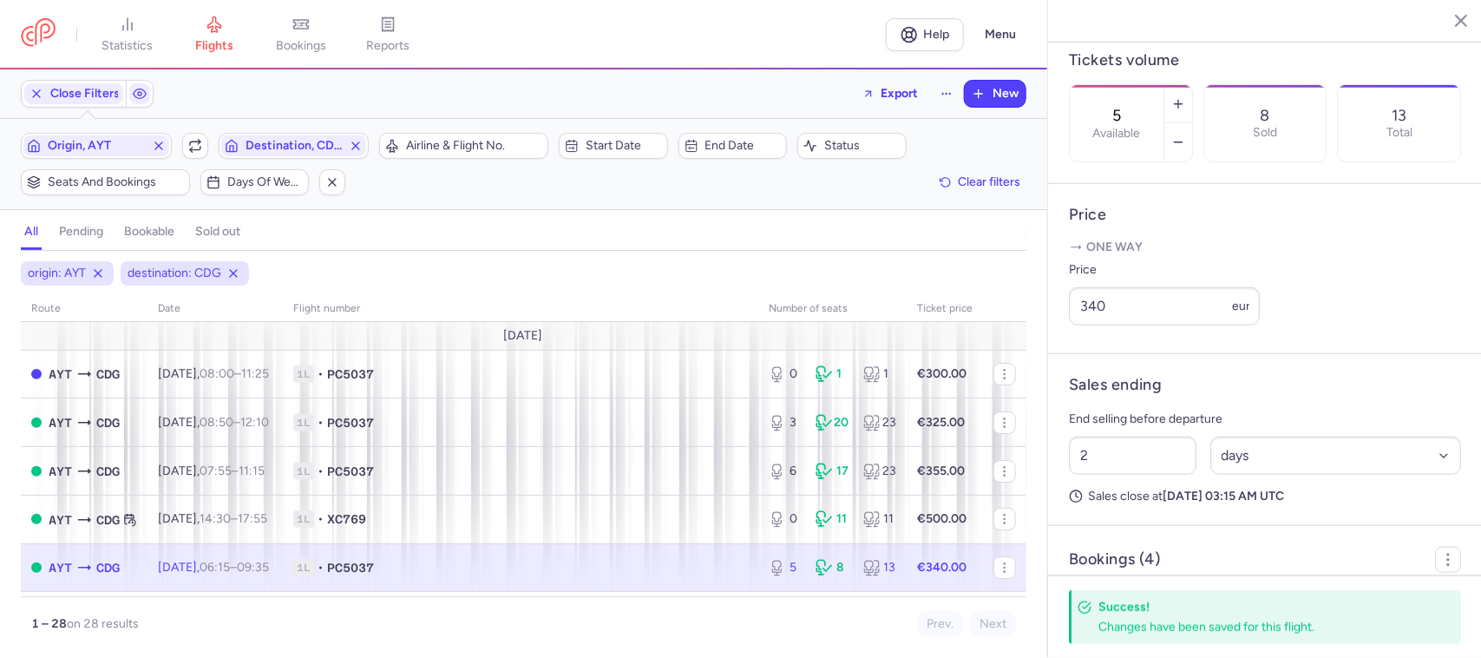
click at [698, 571] on span "1L • PC5037" at bounding box center [520, 567] width 455 height 17
click at [1192, 85] on button "button" at bounding box center [1178, 104] width 28 height 38
click at [1185, 97] on icon "button" at bounding box center [1178, 104] width 14 height 14
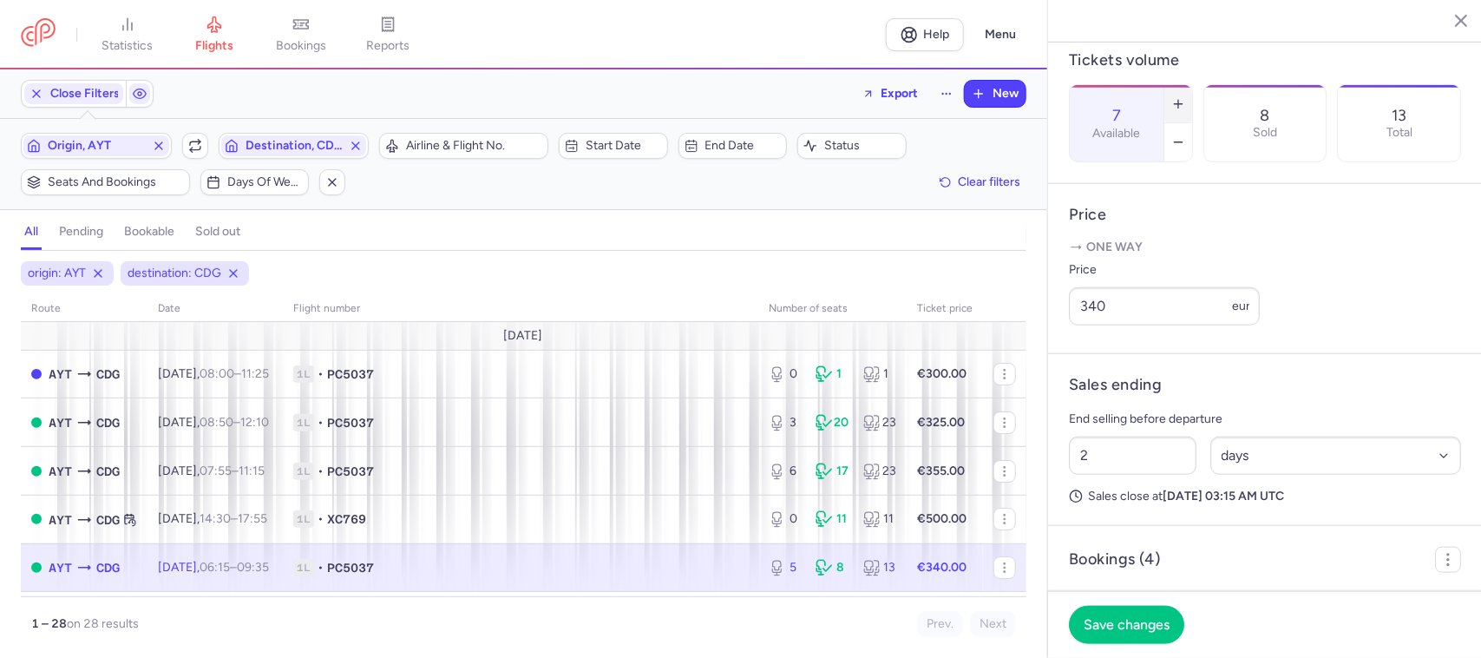
click at [1185, 97] on icon "button" at bounding box center [1178, 104] width 14 height 14
type input "9"
click at [1142, 617] on span "Save changes" at bounding box center [1127, 624] width 86 height 16
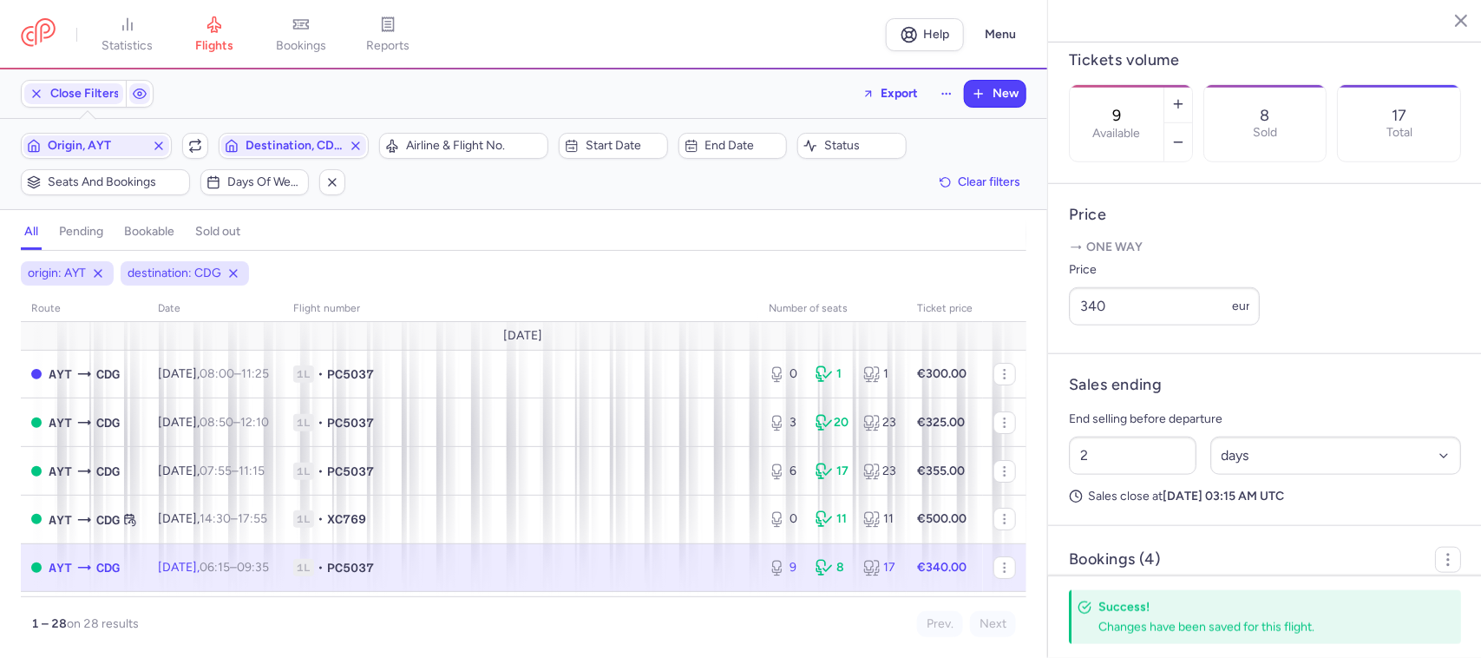
click at [655, 568] on span "1L • PC5037" at bounding box center [520, 567] width 455 height 17
drag, startPoint x: 1118, startPoint y: 339, endPoint x: 1085, endPoint y: 335, distance: 32.4
click at [1085, 325] on input "340" at bounding box center [1164, 306] width 191 height 38
drag, startPoint x: 1107, startPoint y: 331, endPoint x: 1090, endPoint y: 332, distance: 17.4
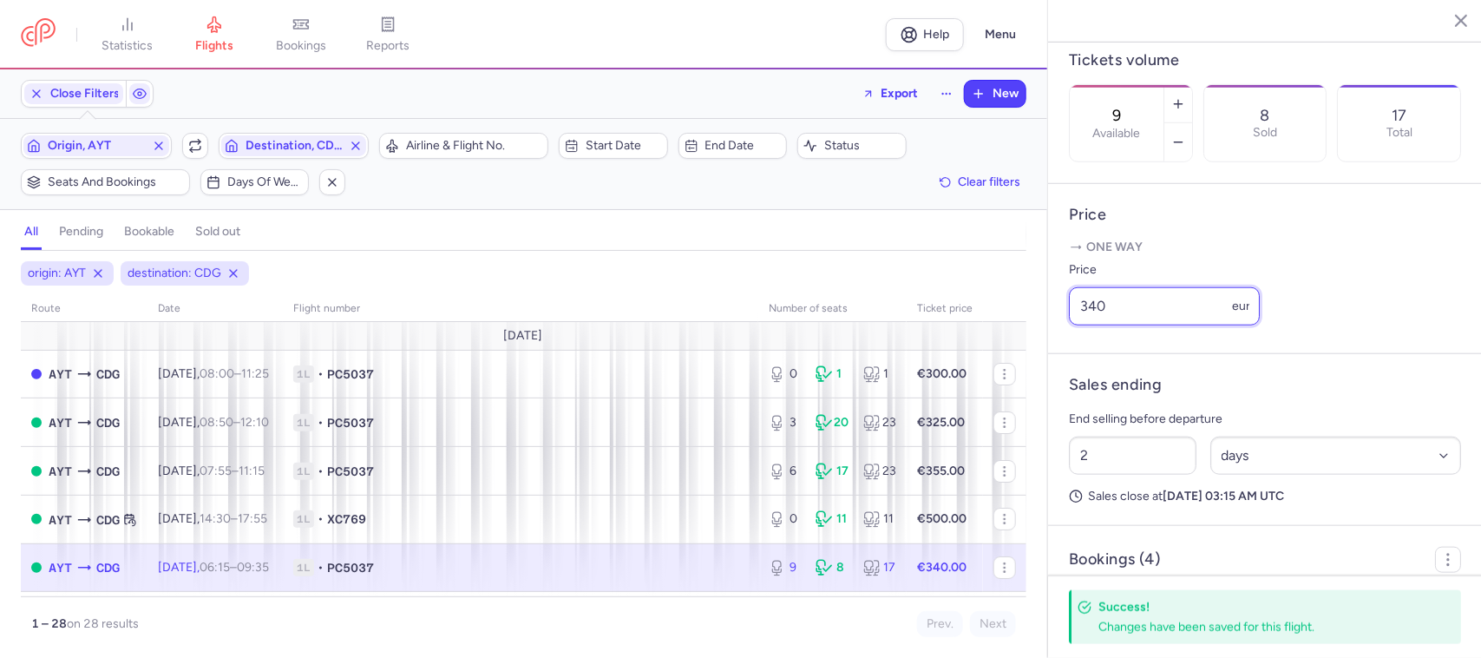
click at [1090, 325] on input "340" at bounding box center [1164, 306] width 191 height 38
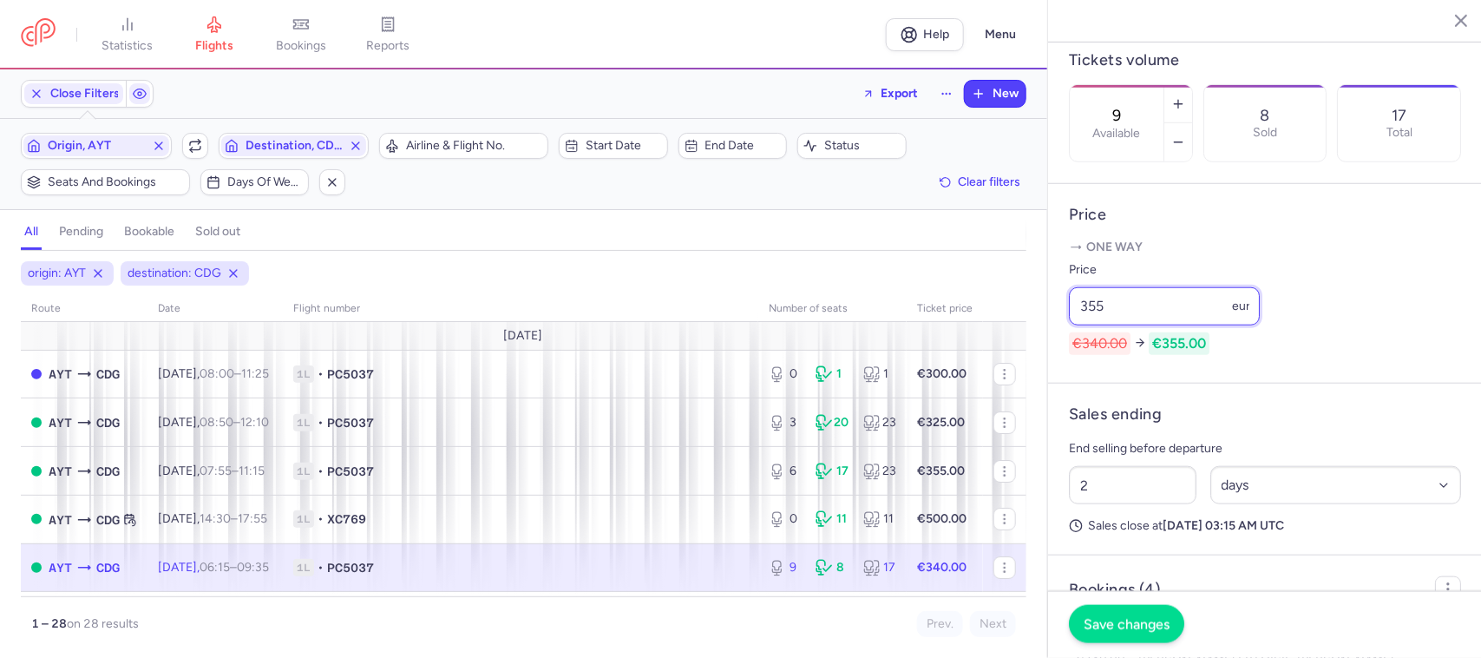
type input "355"
click at [1118, 612] on button "Save changes" at bounding box center [1126, 624] width 115 height 38
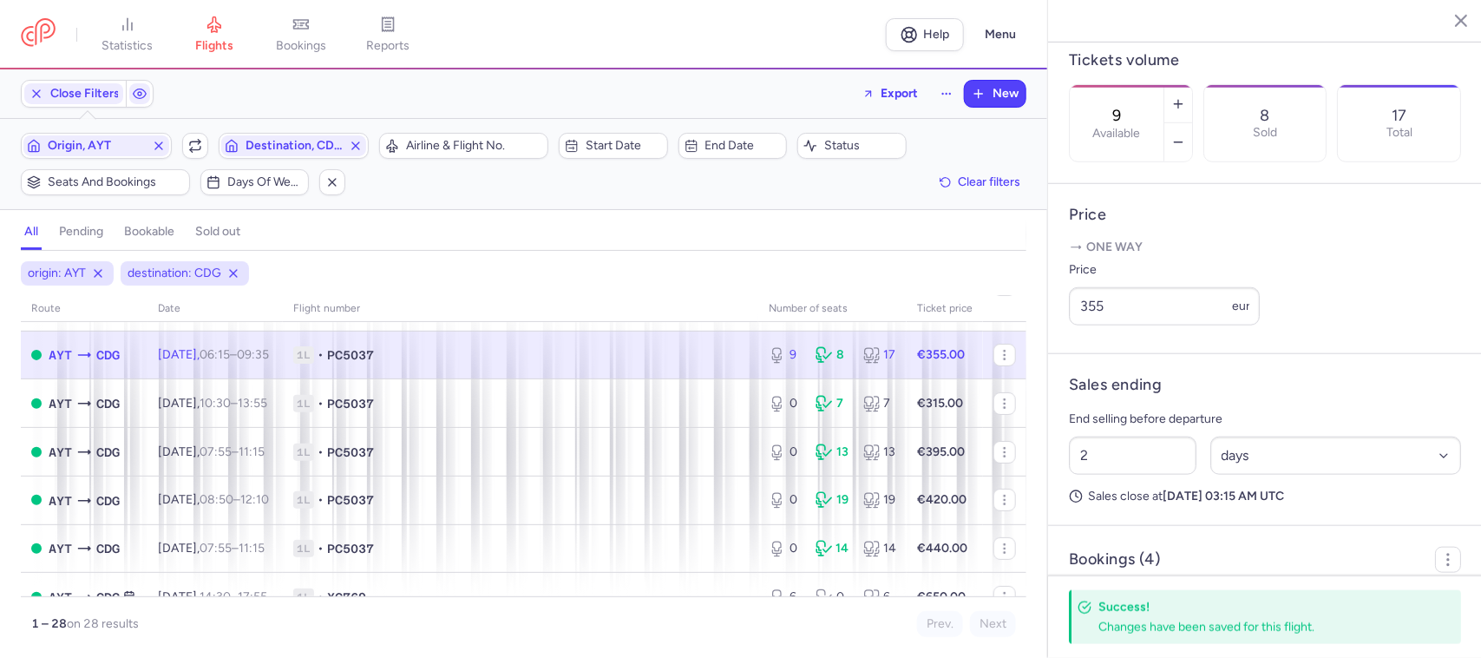
scroll to position [217, 0]
click at [907, 364] on td "1L • PC5037" at bounding box center [945, 350] width 76 height 49
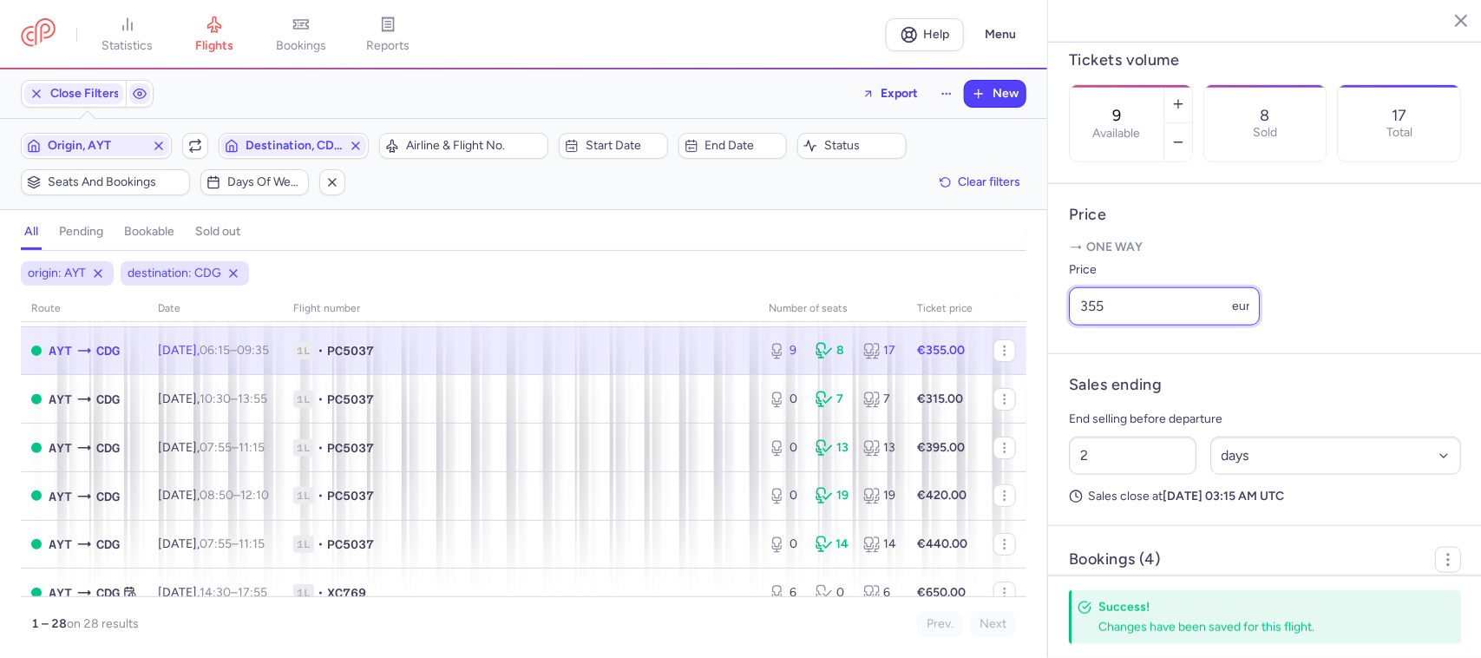
drag, startPoint x: 1107, startPoint y: 324, endPoint x: 1078, endPoint y: 331, distance: 30.5
click at [1078, 325] on input "355" at bounding box center [1164, 306] width 191 height 38
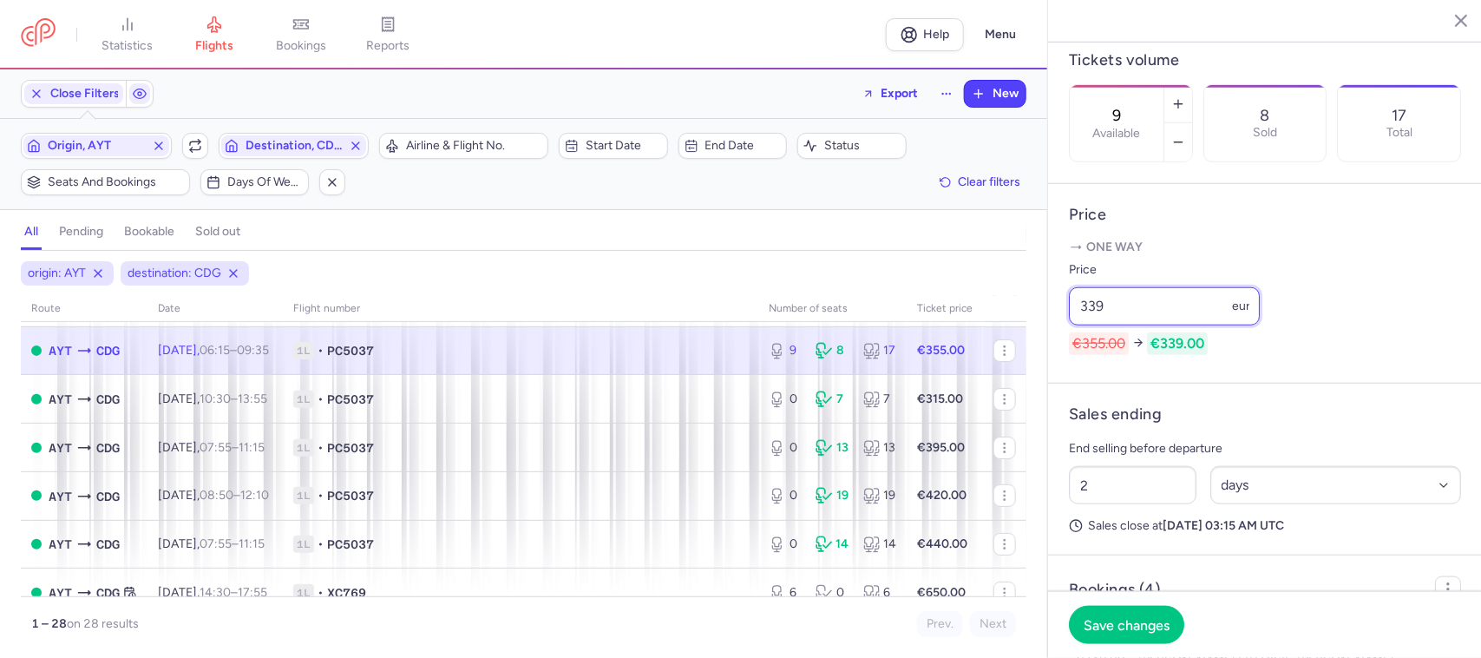
type input "339"
click at [1125, 595] on footer "Save changes" at bounding box center [1265, 624] width 434 height 67
click at [1117, 614] on button "Save changes" at bounding box center [1126, 624] width 115 height 38
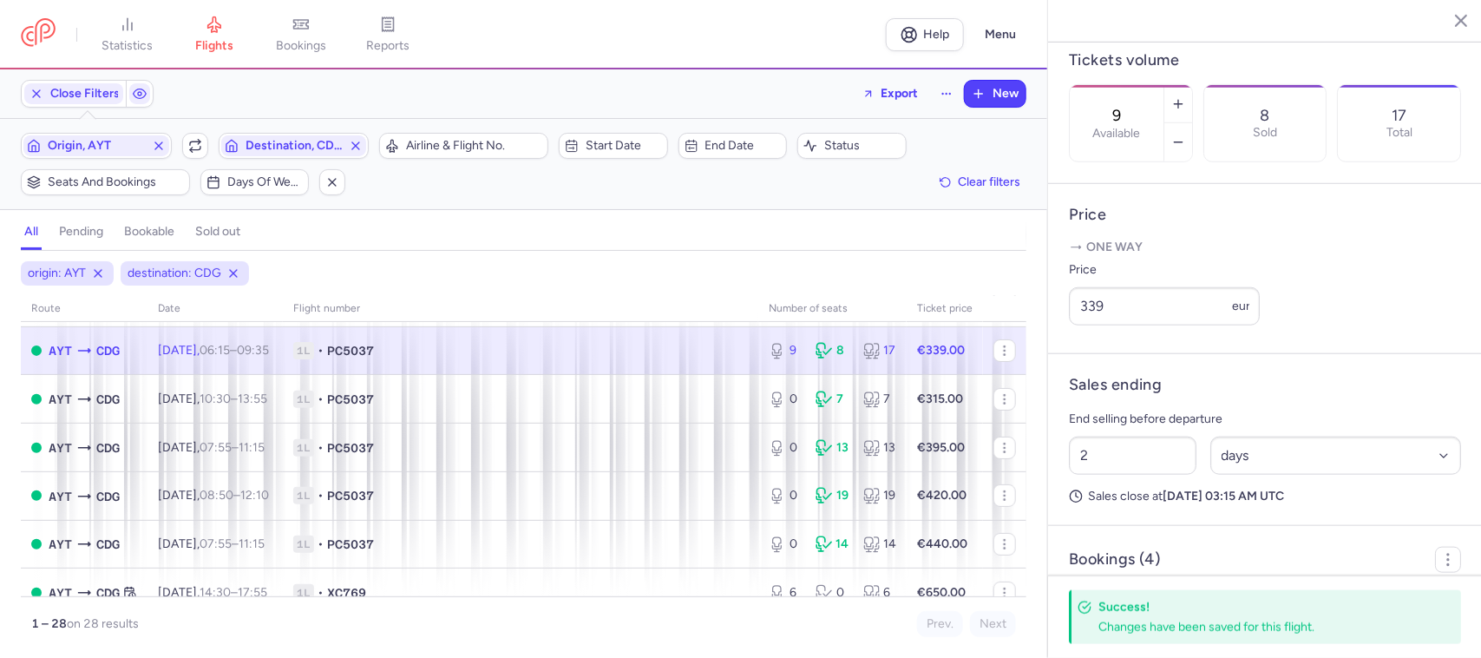
click at [678, 352] on span "1L • PC5037" at bounding box center [520, 350] width 455 height 17
drag, startPoint x: 1107, startPoint y: 330, endPoint x: 1072, endPoint y: 331, distance: 35.6
click at [1072, 325] on input "339" at bounding box center [1164, 306] width 191 height 38
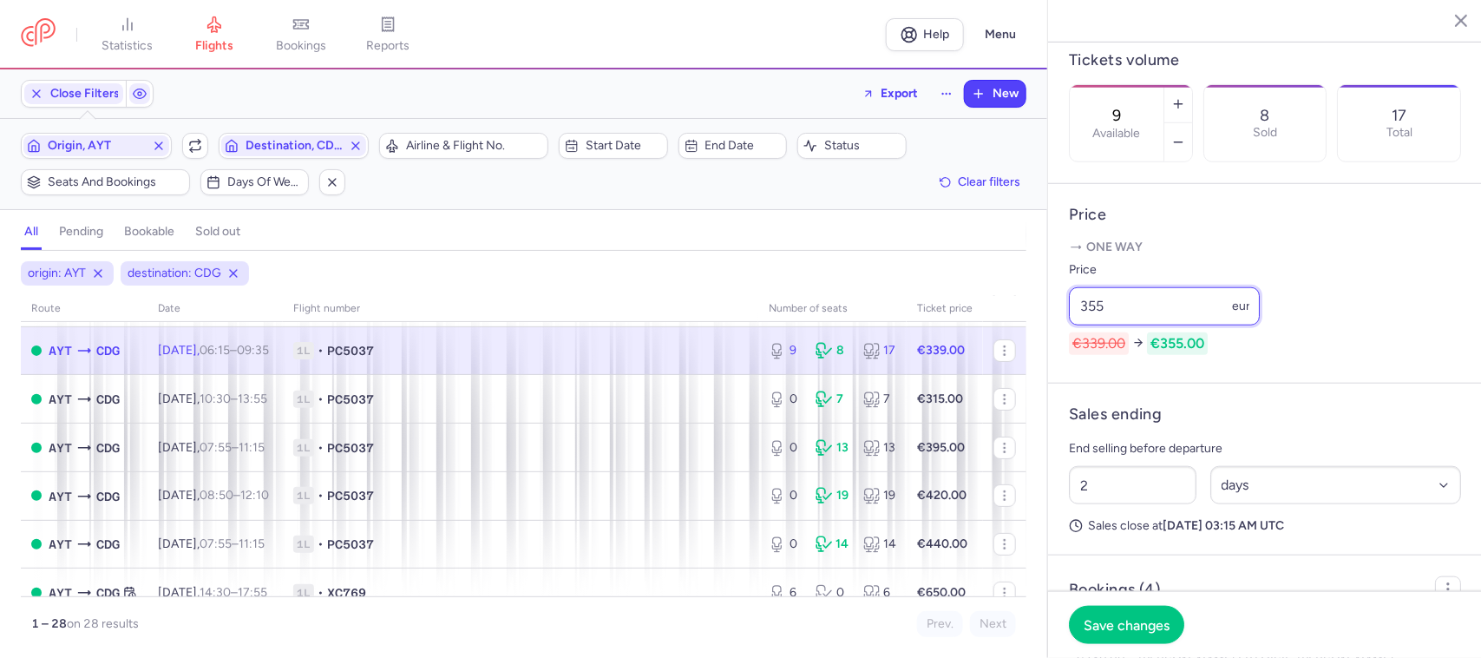
click at [1098, 325] on input "355" at bounding box center [1164, 306] width 191 height 38
type input "354"
click at [1120, 613] on button "Save changes" at bounding box center [1126, 624] width 115 height 38
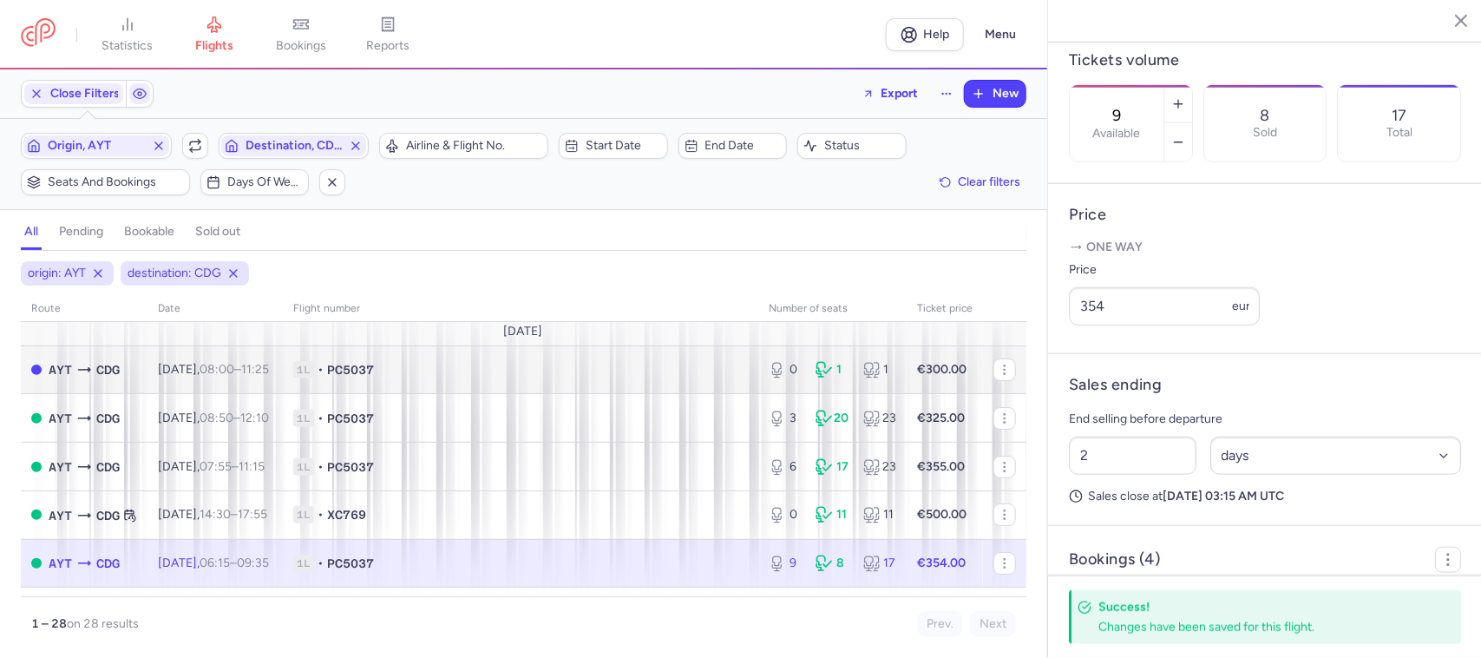
scroll to position [0, 0]
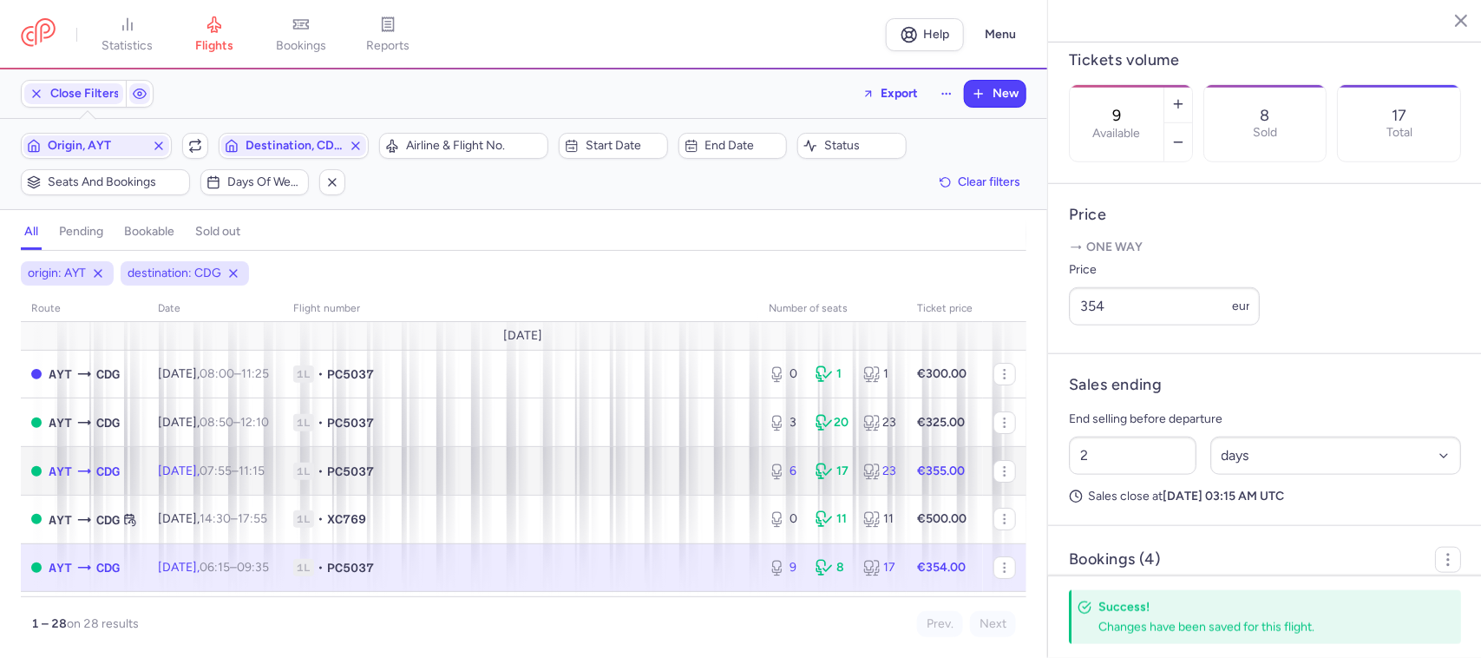
click at [283, 466] on td "[DATE] 07:55 – 11:15 +0" at bounding box center [214, 471] width 135 height 49
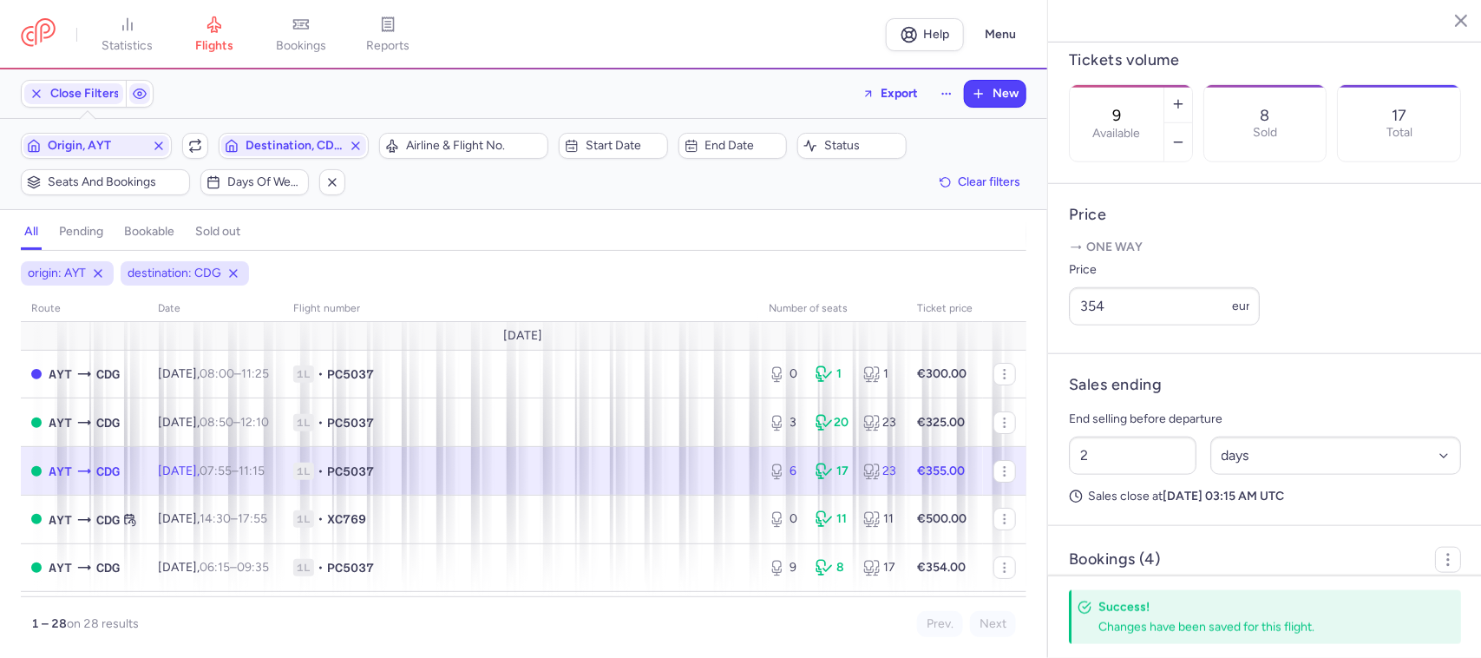
type input "6"
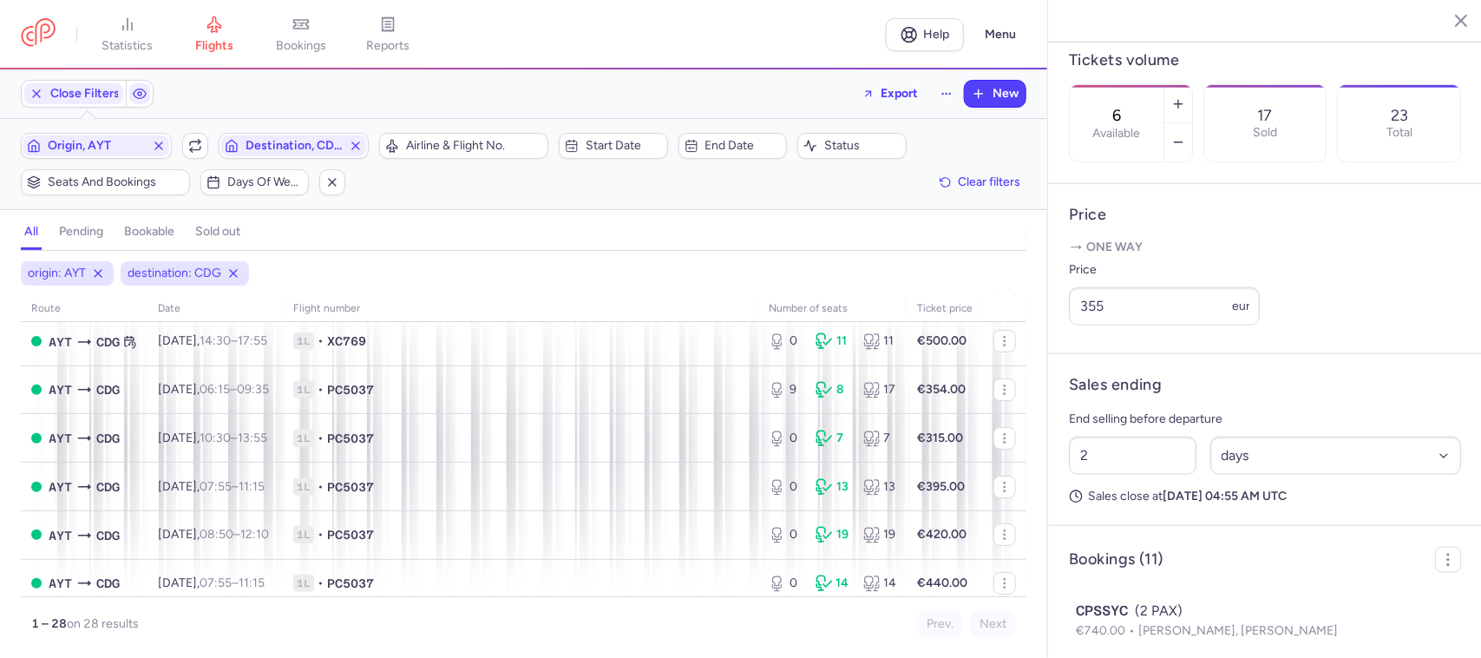
scroll to position [217, 0]
